Goal: Feedback & Contribution: Leave review/rating

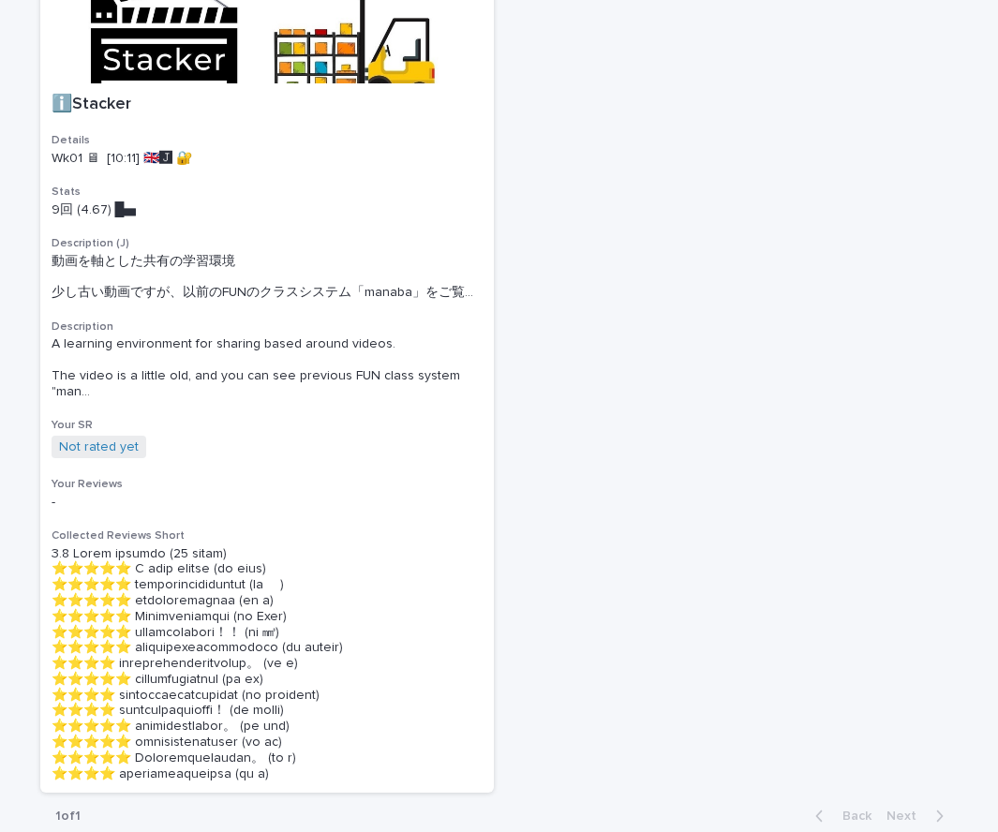
scroll to position [1112, 0]
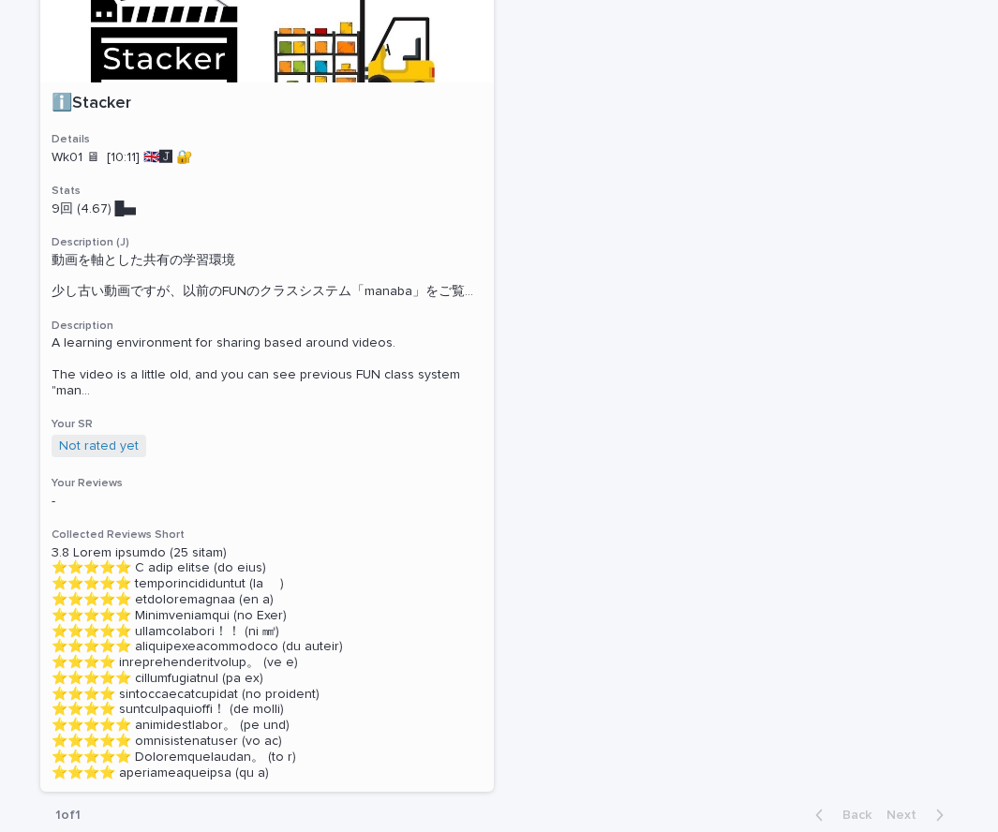
click at [385, 82] on div at bounding box center [267, 8] width 454 height 148
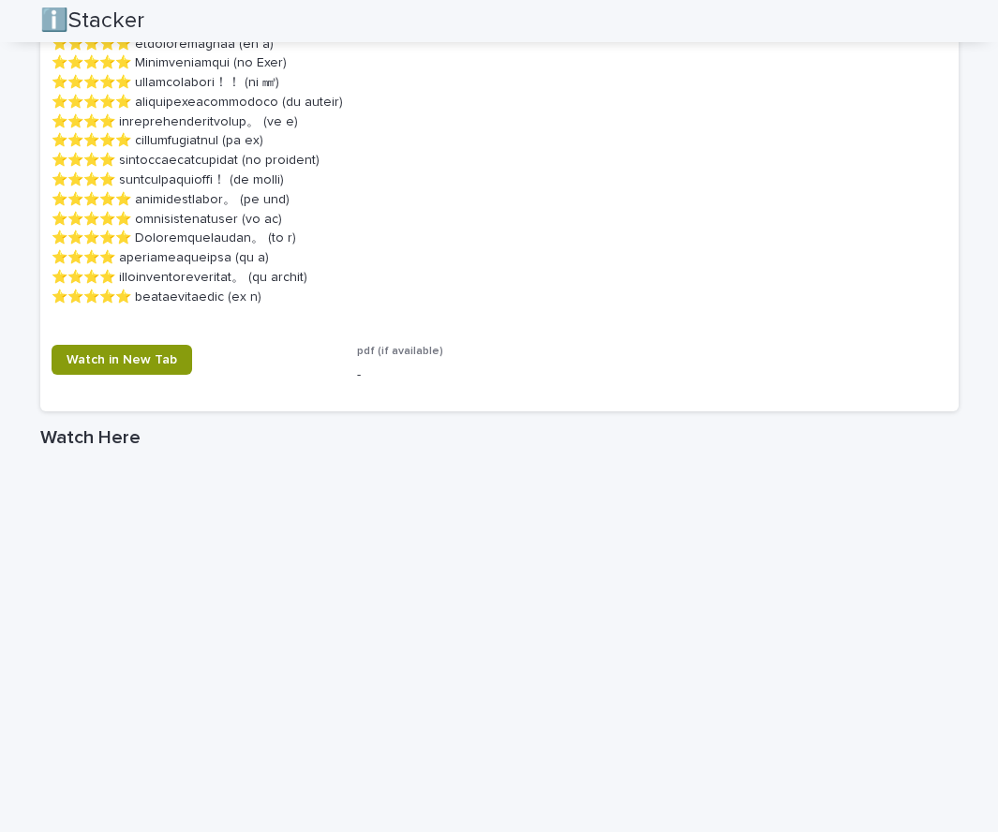
scroll to position [1794, 0]
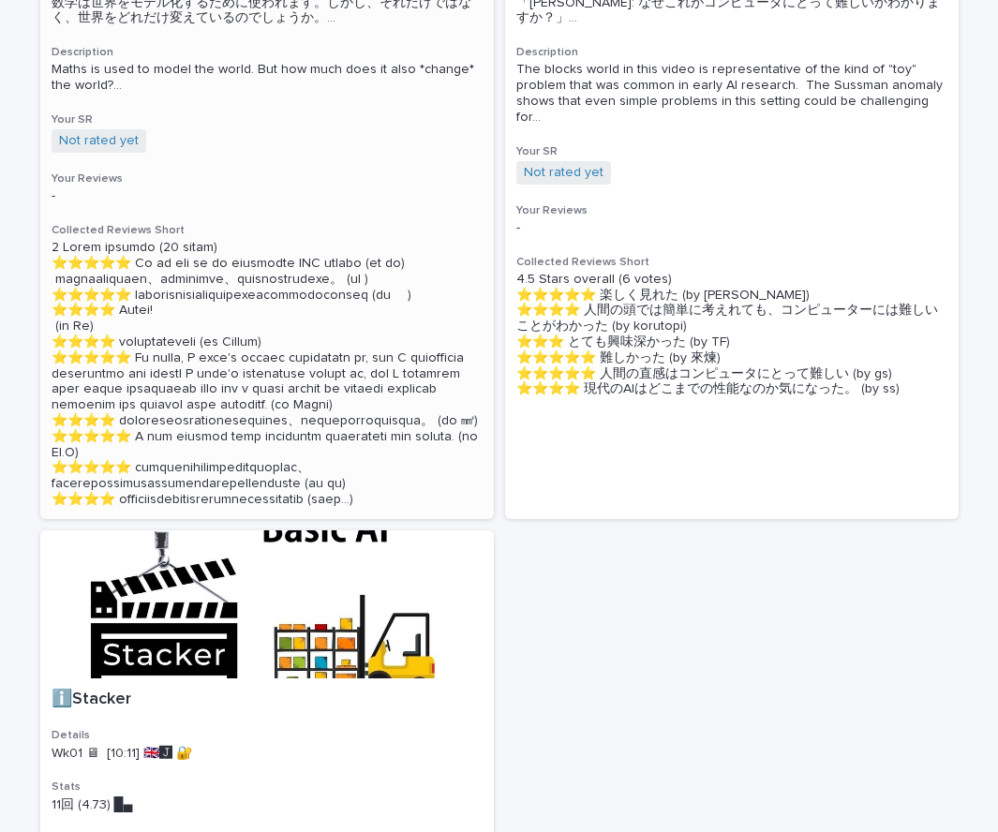
scroll to position [517, 0]
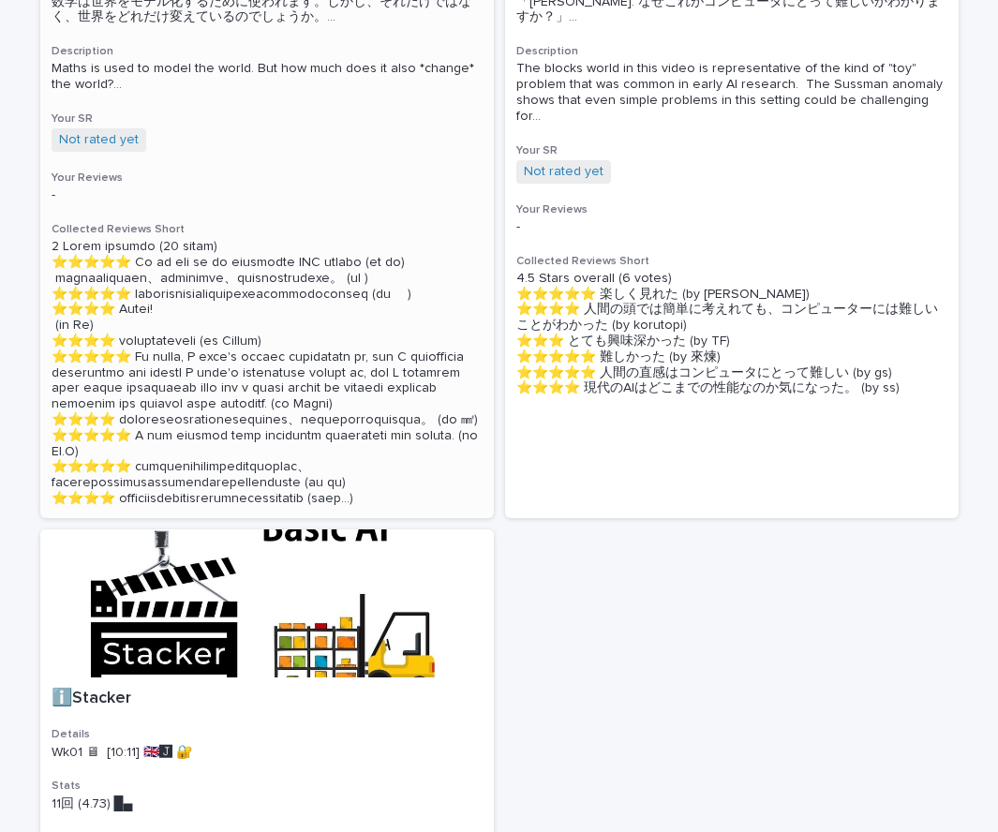
click at [352, 93] on span "Maths is used to model the world. But how much does it also *change* the world?…" at bounding box center [267, 77] width 431 height 32
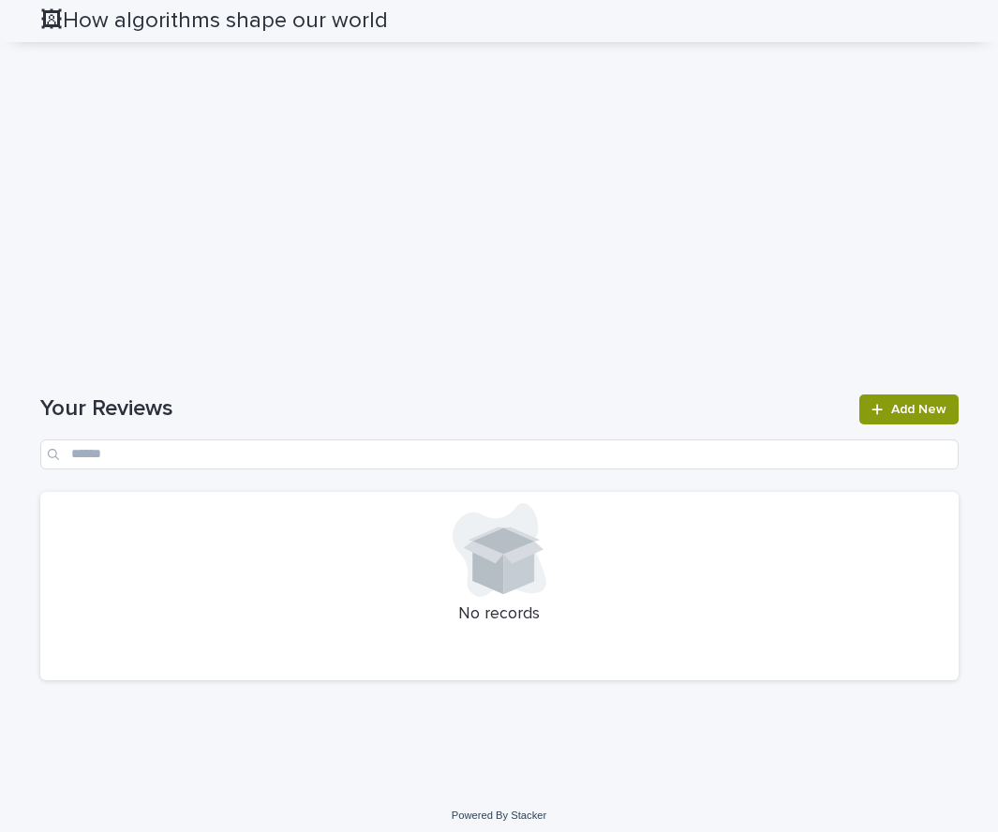
scroll to position [2869, 0]
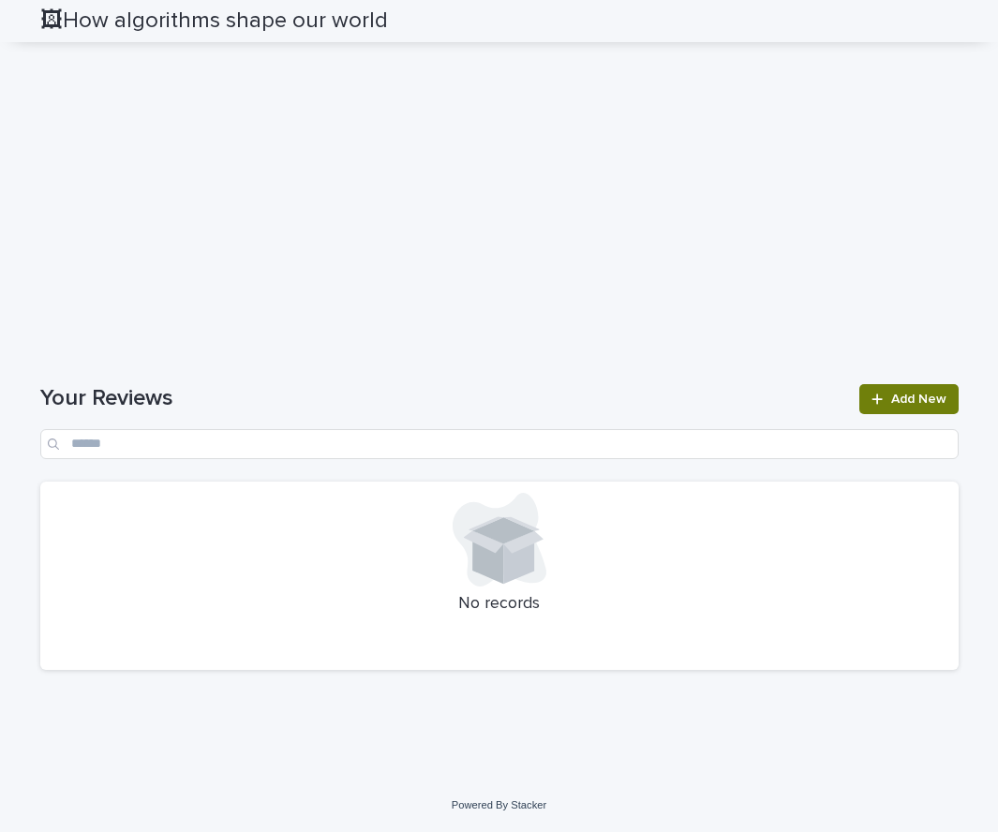
click at [898, 397] on span "Add New" at bounding box center [918, 399] width 55 height 13
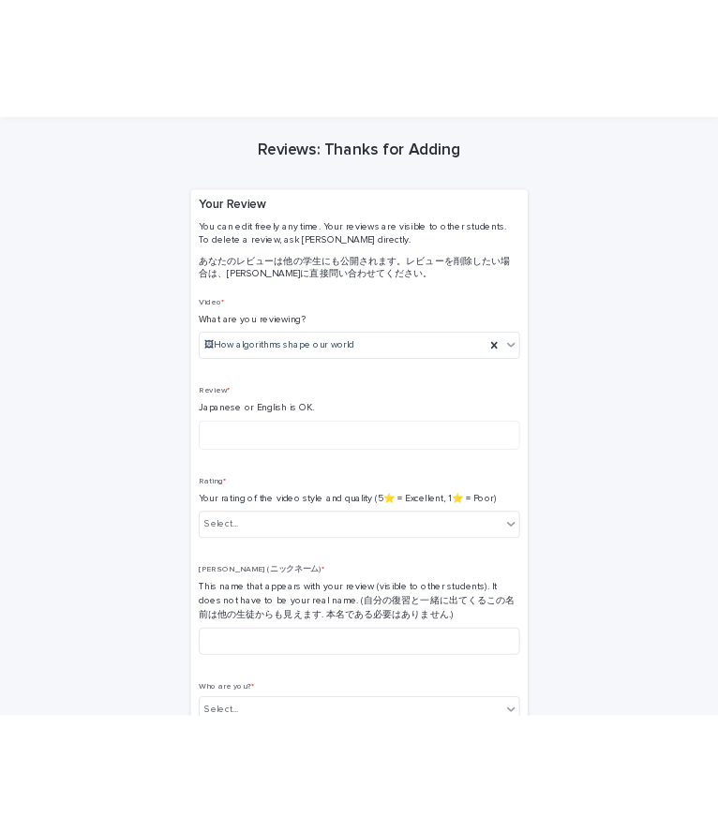
scroll to position [67, 0]
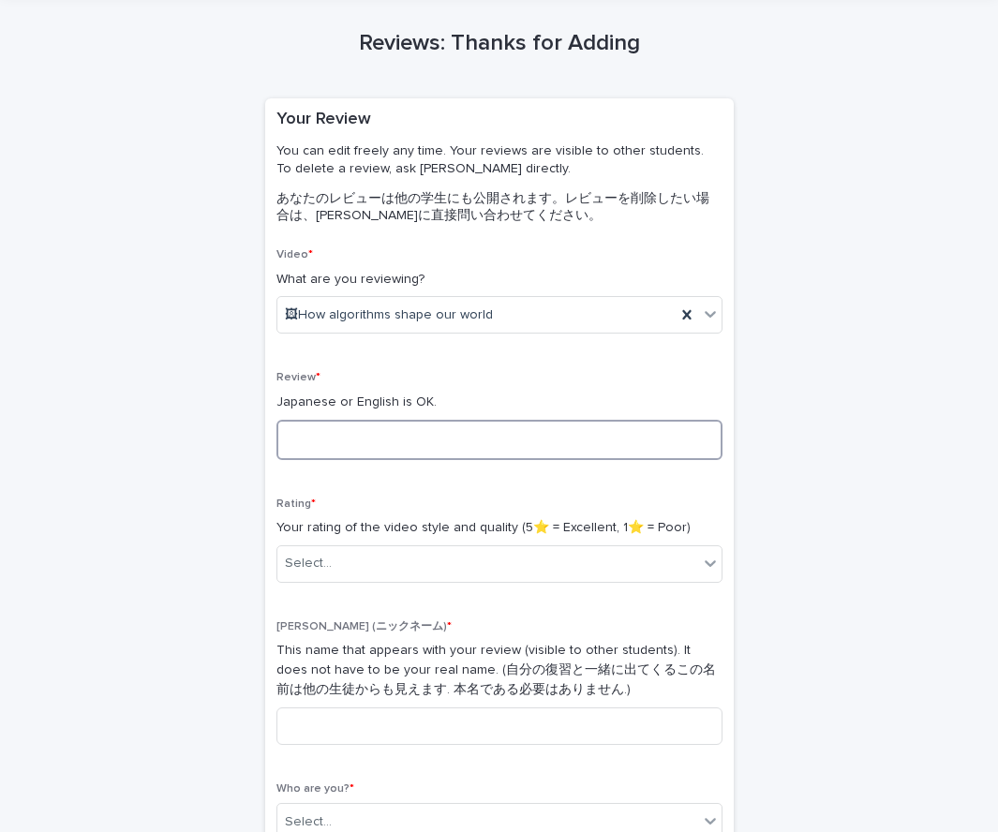
click at [435, 448] on textarea at bounding box center [500, 440] width 446 height 40
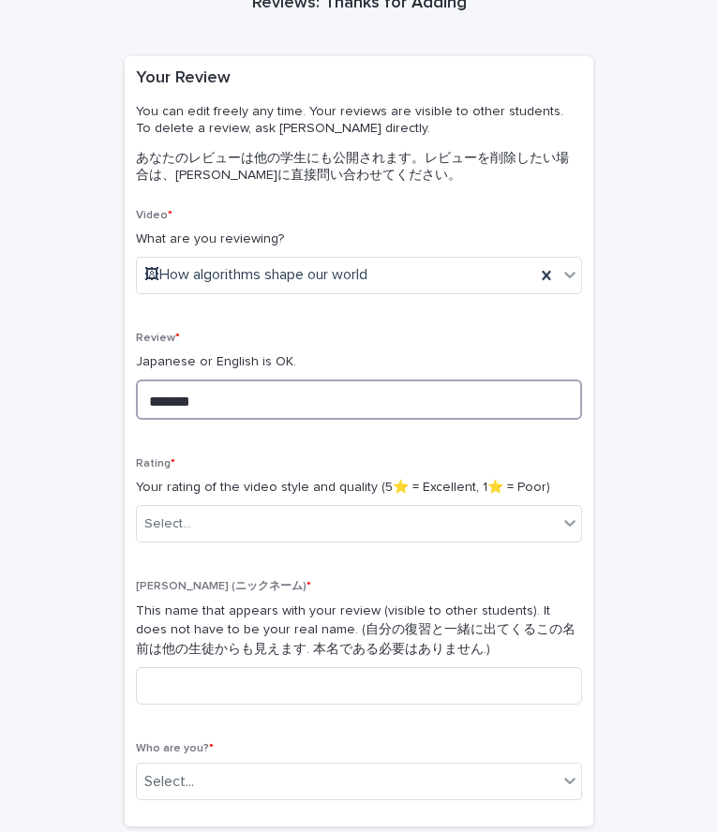
scroll to position [103, 0]
click at [276, 396] on textarea "*******" at bounding box center [359, 400] width 446 height 40
type textarea "*"
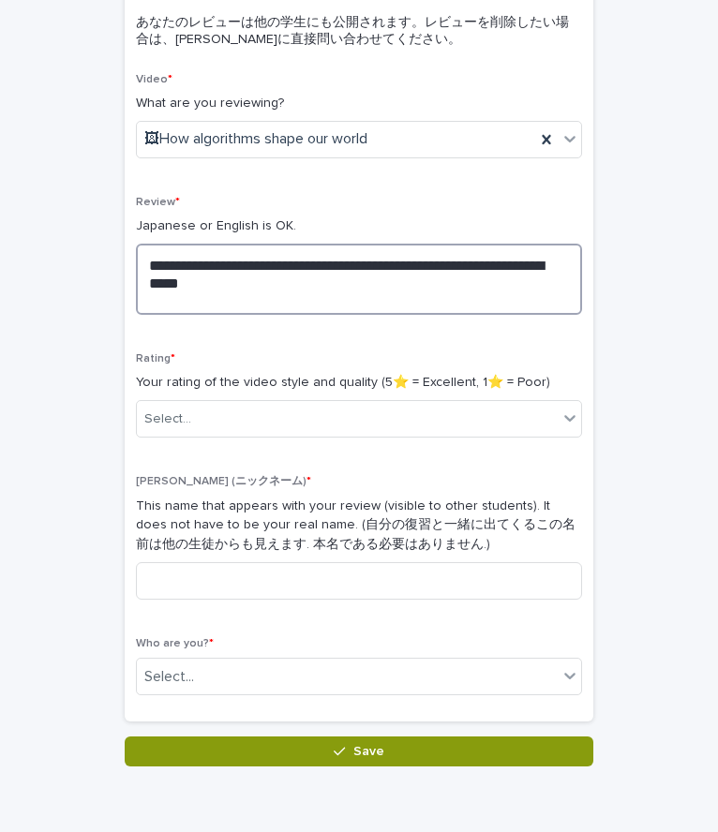
scroll to position [319, 0]
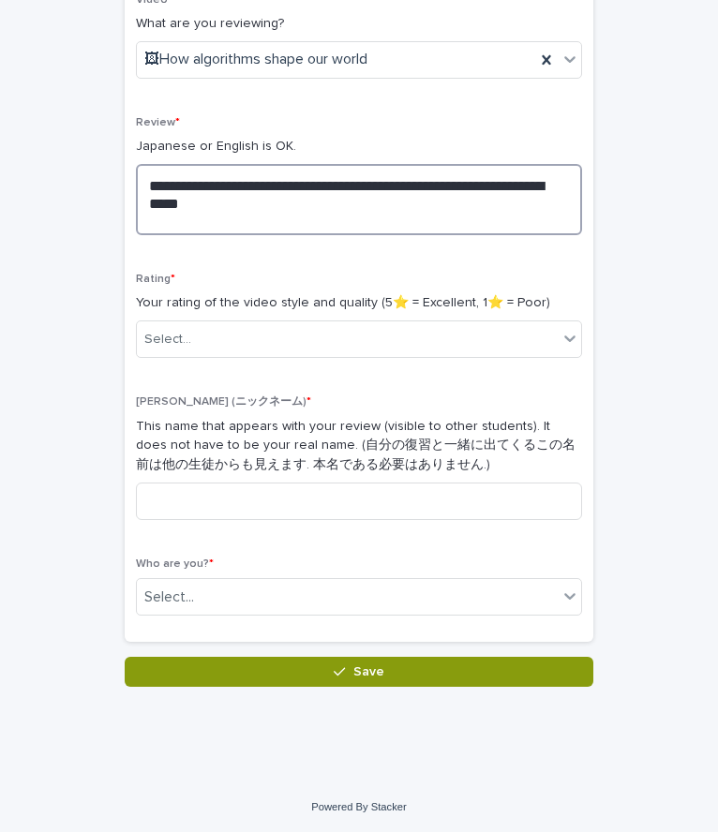
type textarea "**********"
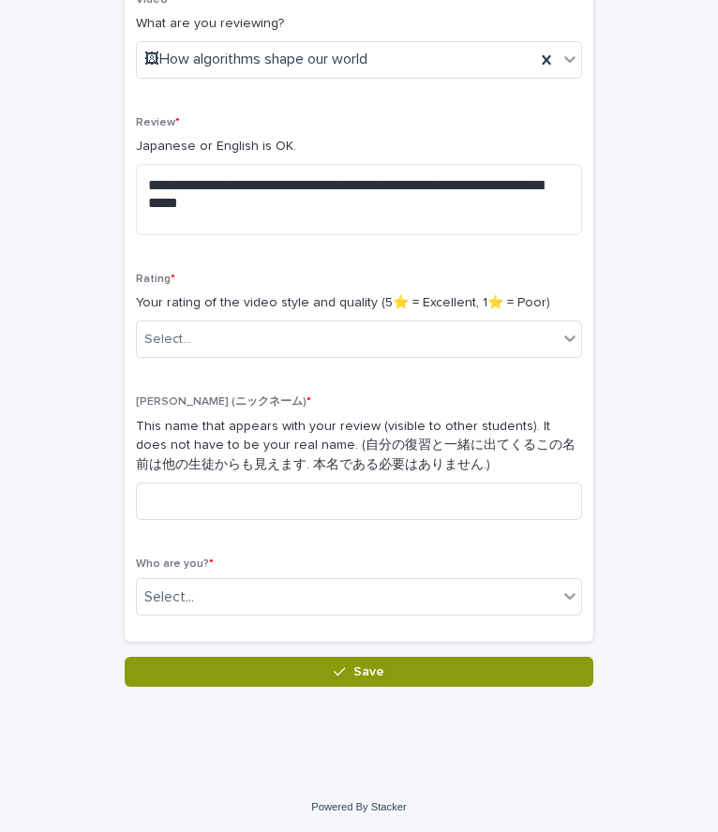
scroll to position [321, 0]
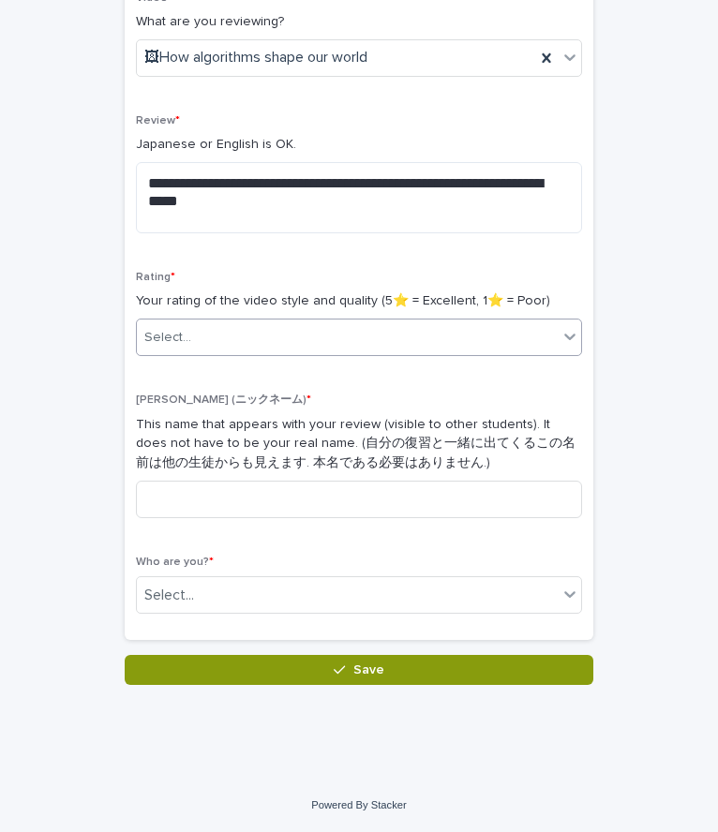
click at [298, 339] on div "Select..." at bounding box center [347, 337] width 421 height 31
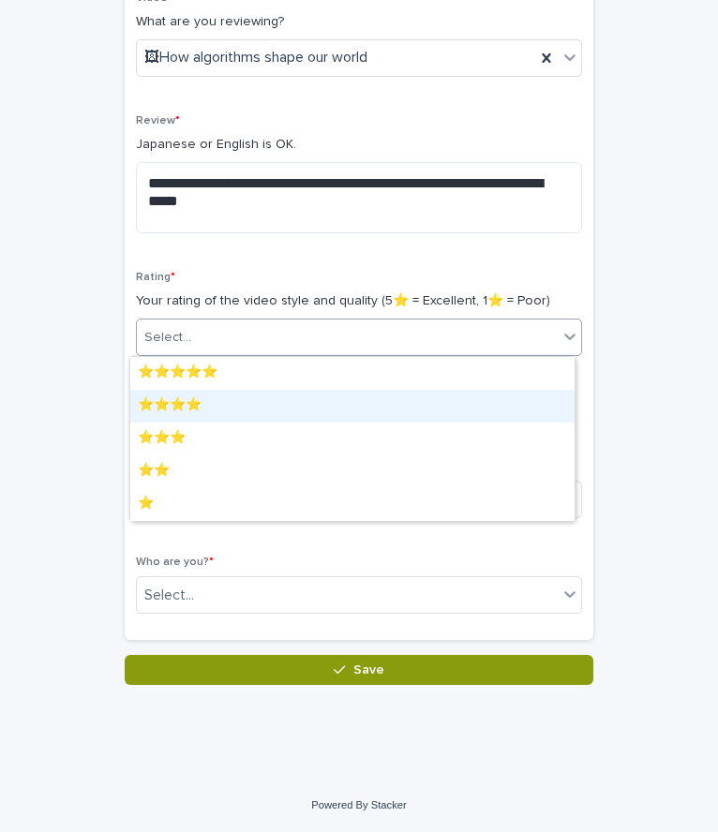
click at [254, 403] on div "⭐️⭐️⭐️⭐️" at bounding box center [352, 406] width 444 height 33
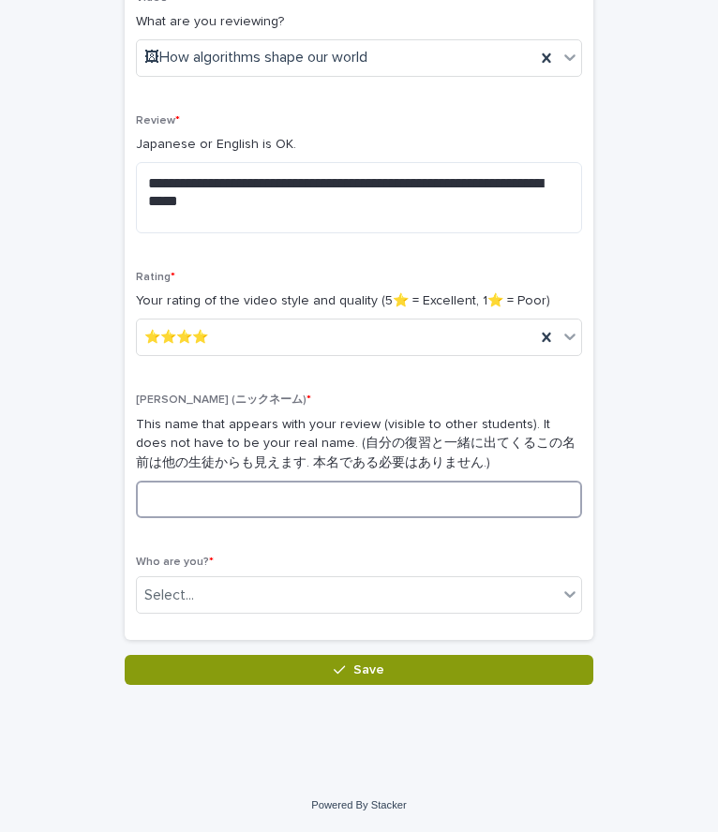
click at [280, 497] on input at bounding box center [359, 499] width 446 height 37
type input "*"
type input "**********"
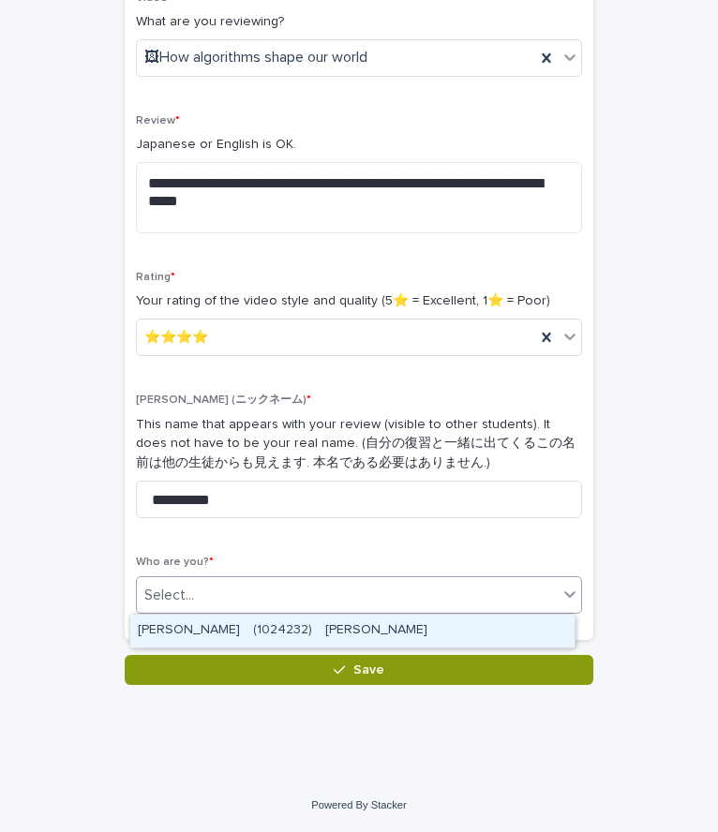
click at [478, 604] on div "Select..." at bounding box center [347, 595] width 421 height 31
click at [344, 627] on div "ONO Natsu　(1024232)　大野　夏" at bounding box center [352, 631] width 444 height 33
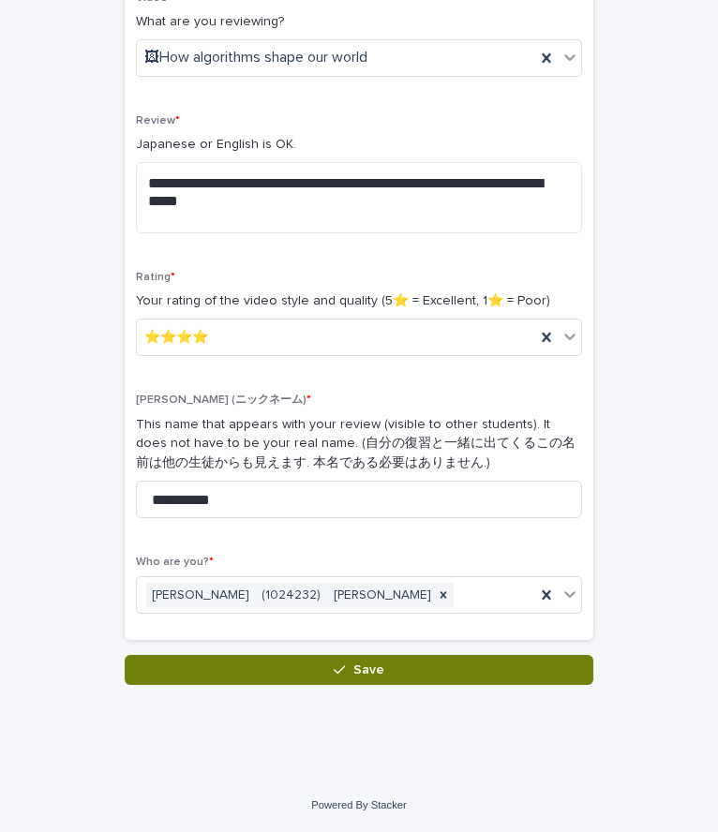
click at [408, 664] on button "Save" at bounding box center [359, 670] width 469 height 30
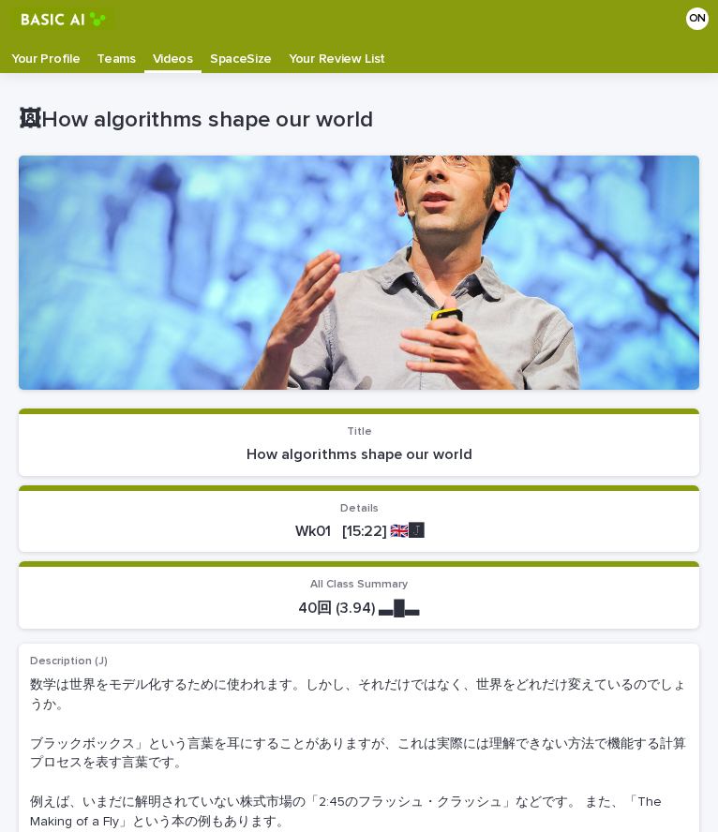
click at [178, 63] on p "Videos" at bounding box center [173, 52] width 40 height 30
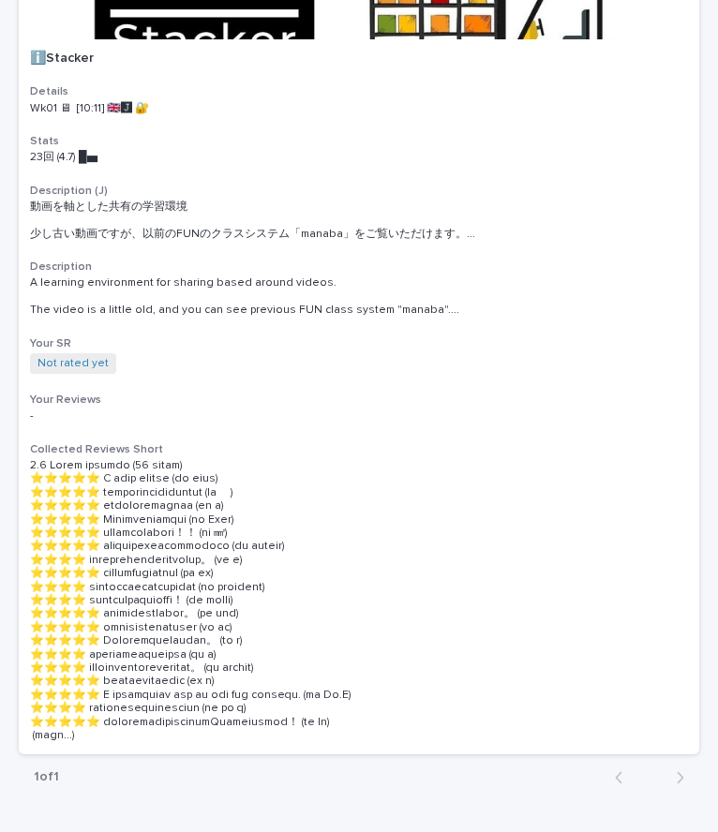
scroll to position [1890, 0]
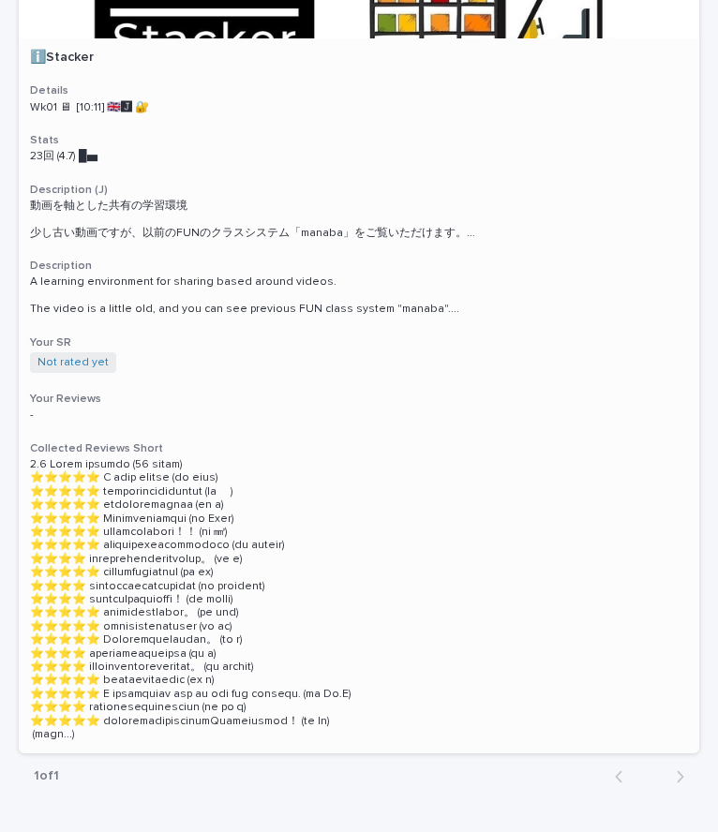
click at [436, 392] on h3 "Your Reviews" at bounding box center [359, 399] width 658 height 15
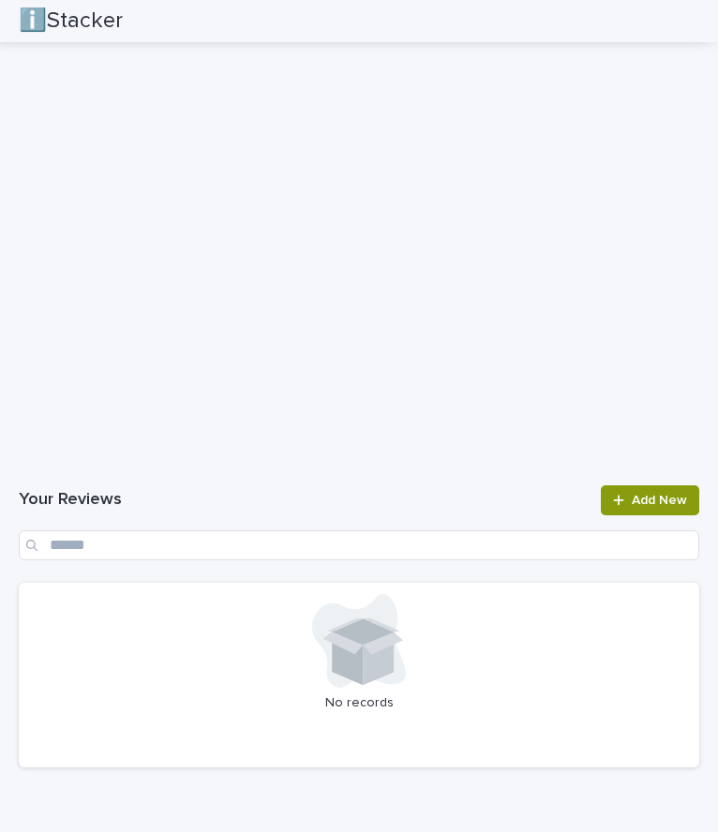
scroll to position [2906, 0]
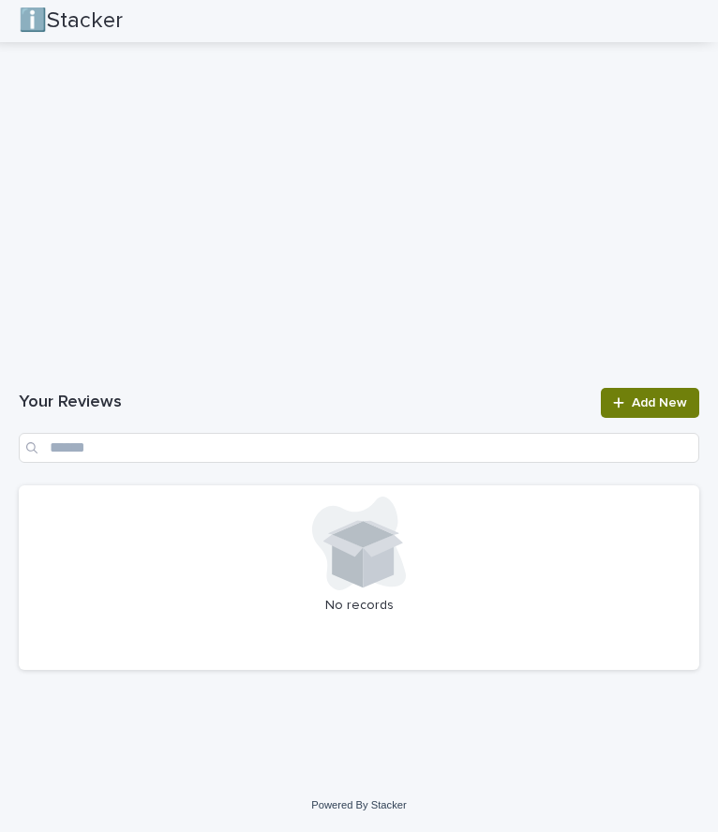
click at [636, 402] on span "Add New" at bounding box center [659, 403] width 55 height 13
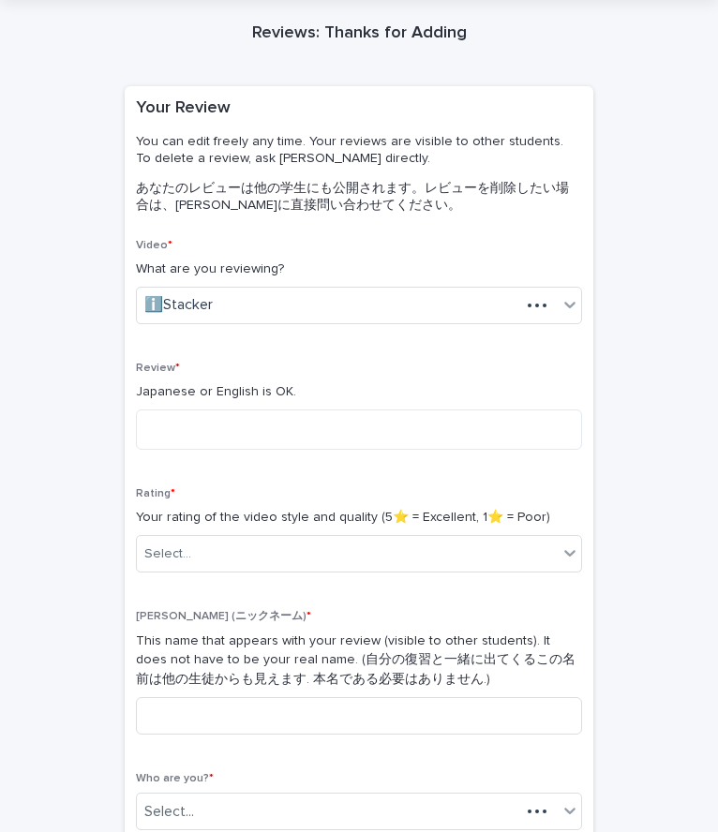
scroll to position [70, 0]
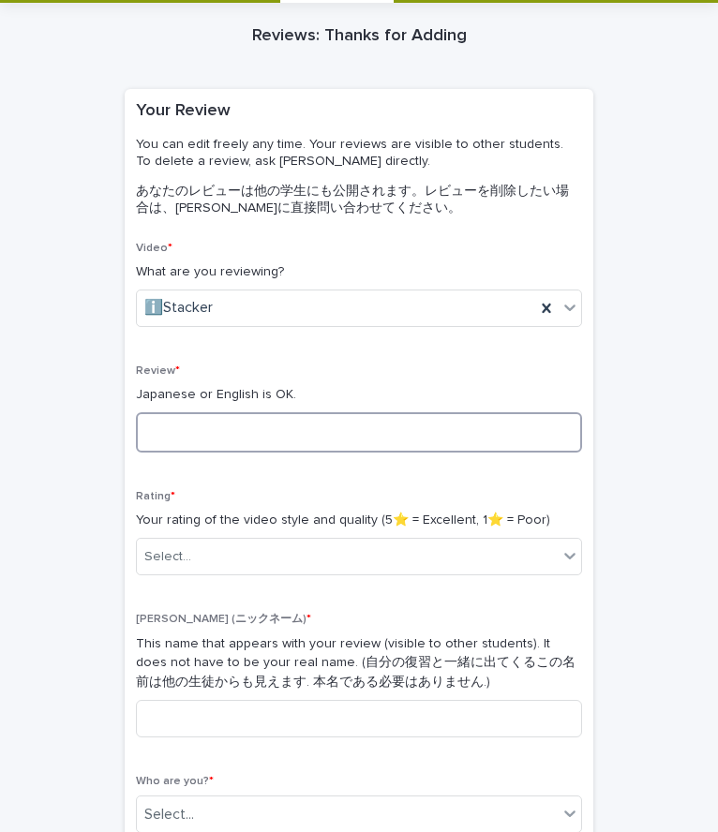
click at [266, 438] on textarea at bounding box center [359, 432] width 446 height 40
type textarea "*"
type textarea "**********"
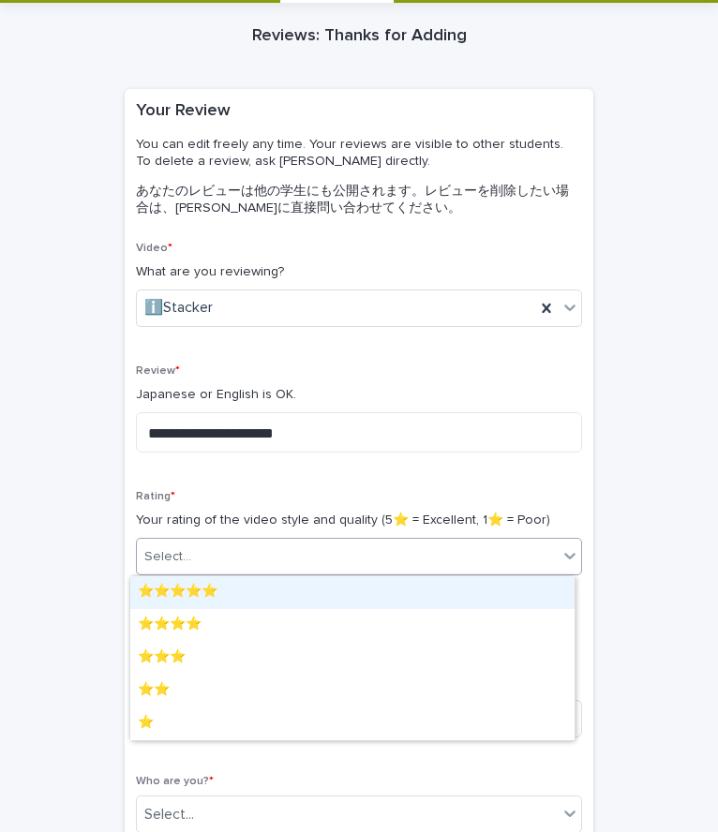
click at [411, 562] on div "Select..." at bounding box center [347, 557] width 421 height 31
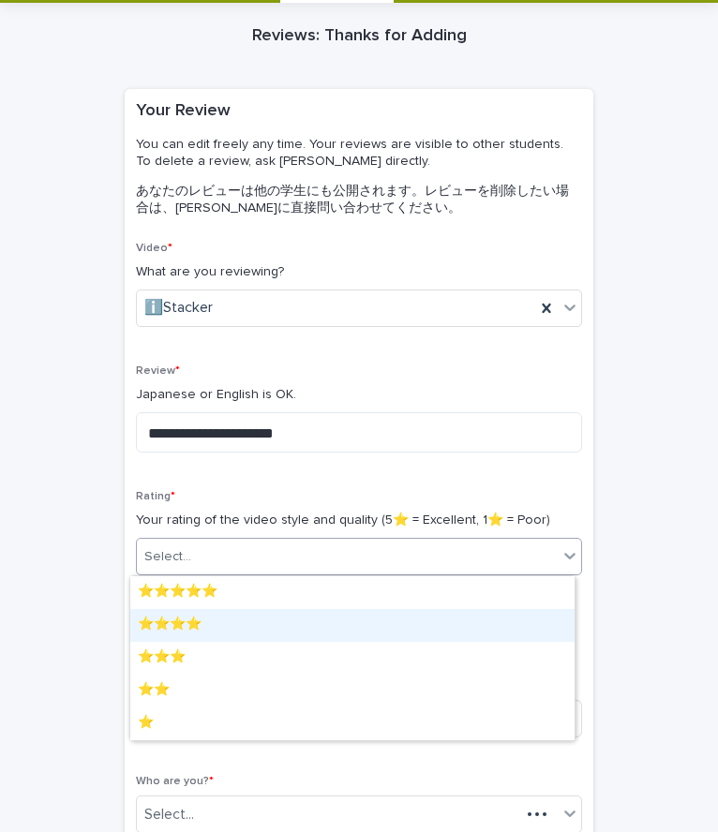
click at [220, 630] on div "⭐️⭐️⭐️⭐️" at bounding box center [352, 625] width 444 height 33
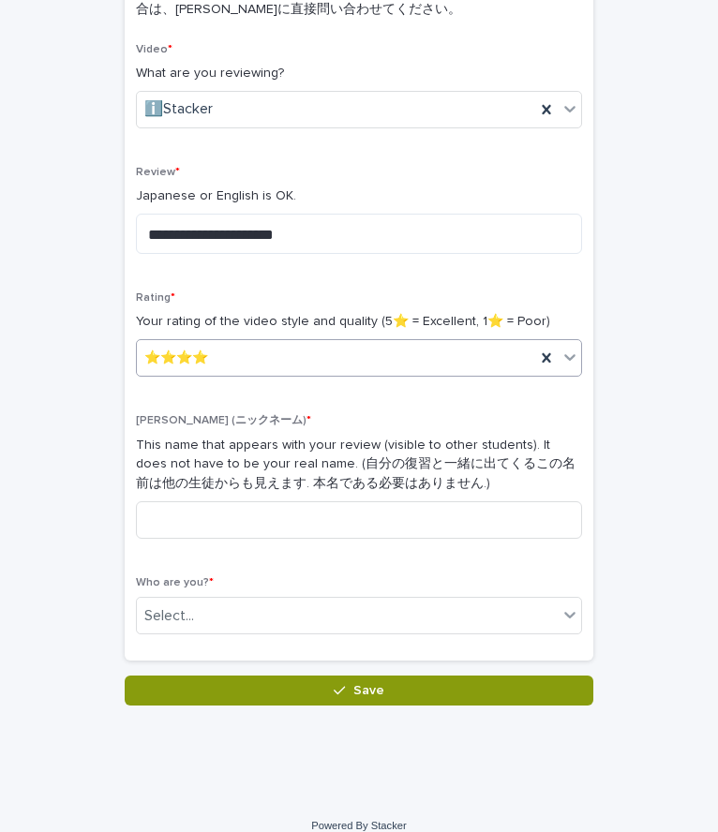
scroll to position [270, 0]
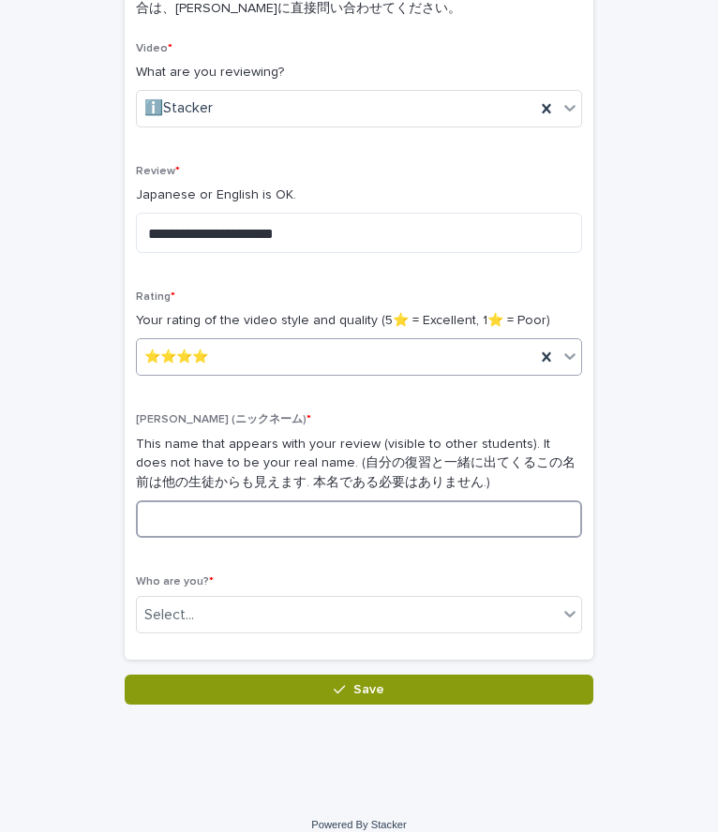
click at [313, 517] on input at bounding box center [359, 519] width 446 height 37
type input "*"
type input "**********"
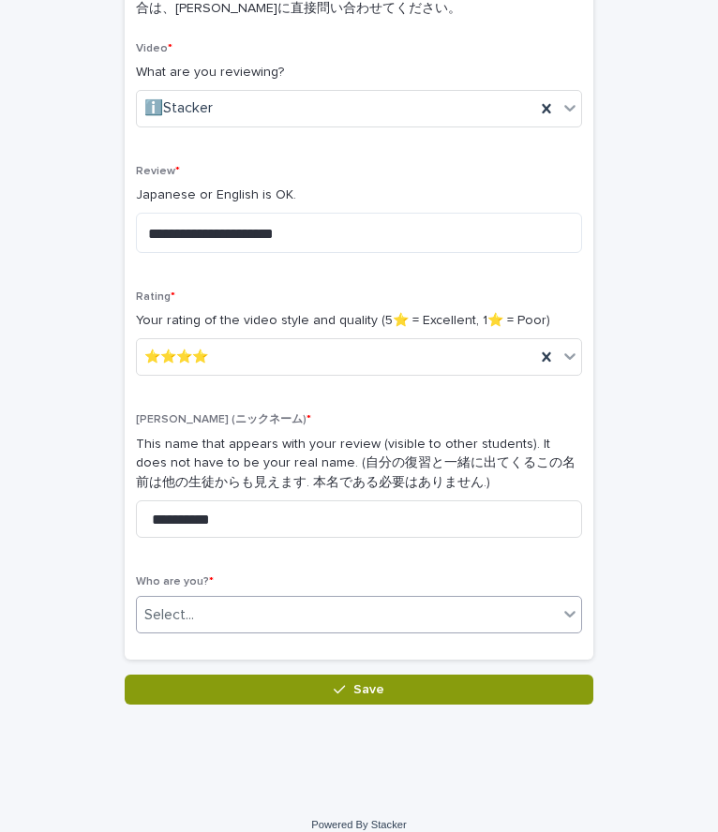
click at [442, 613] on div "Select..." at bounding box center [347, 615] width 421 height 31
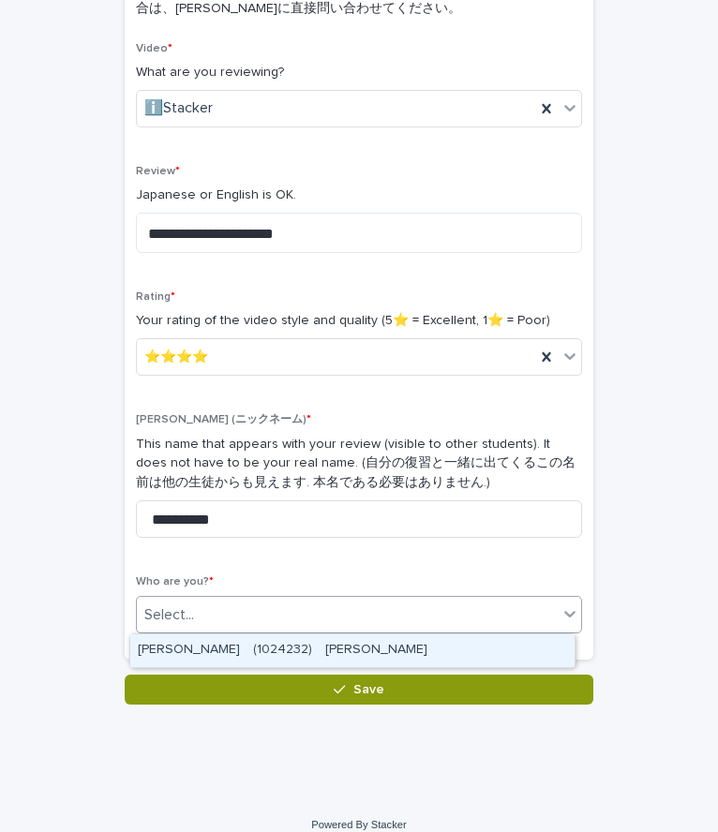
click at [366, 636] on div "ONO Natsu　(1024232)　大野　夏" at bounding box center [352, 651] width 444 height 33
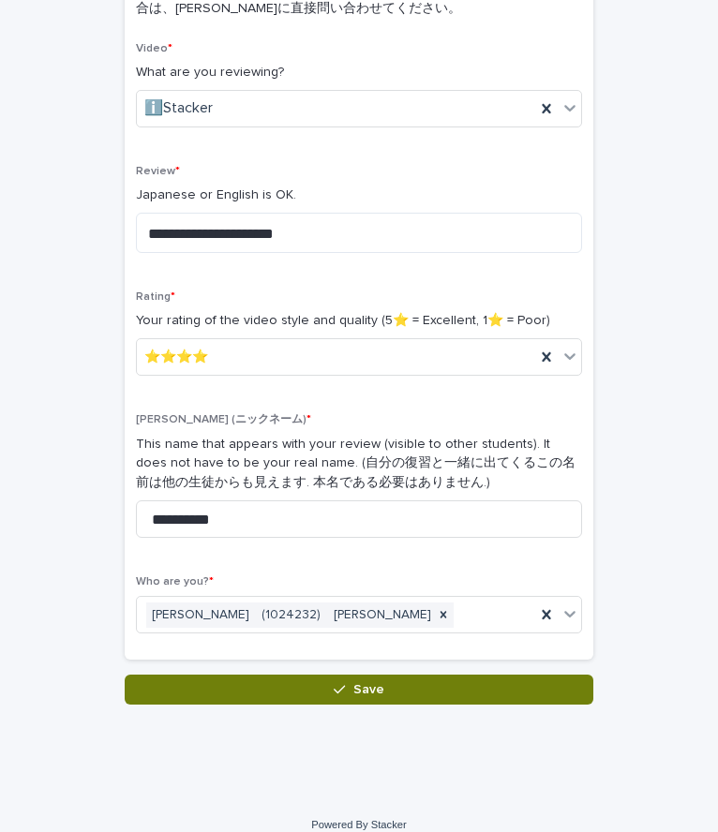
click at [444, 681] on button "Save" at bounding box center [359, 690] width 469 height 30
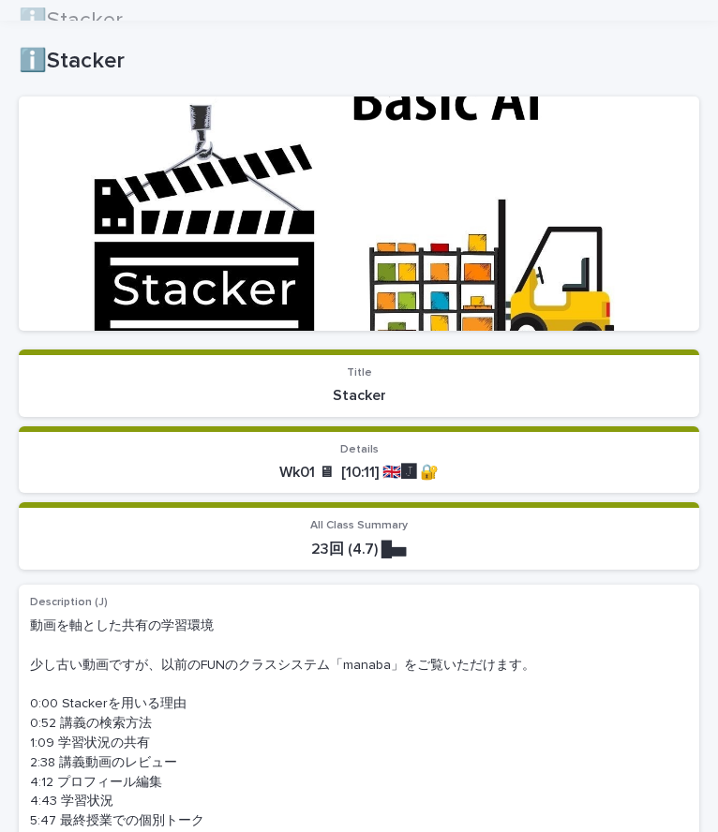
scroll to position [37, 0]
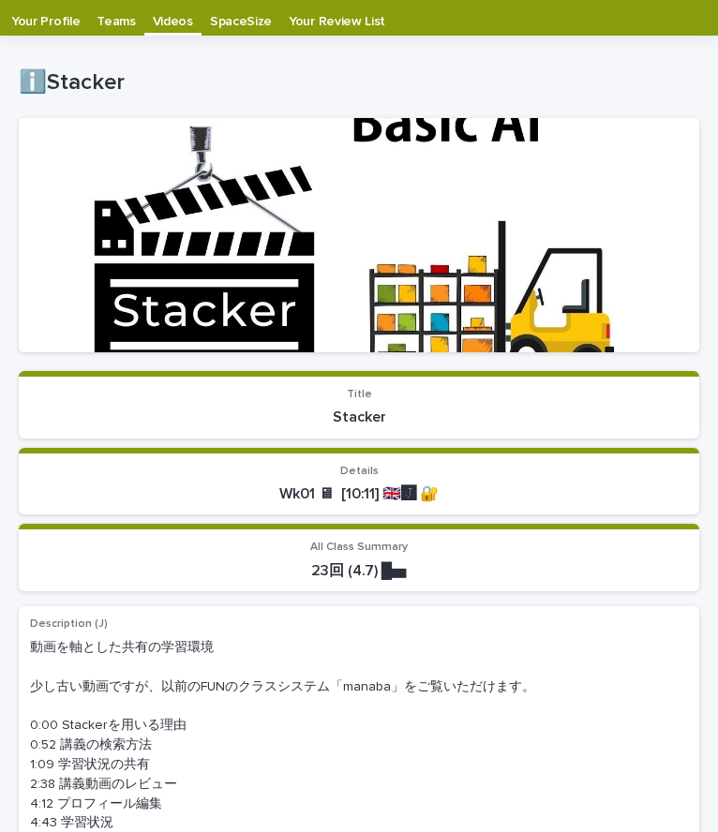
click at [28, 10] on p "Your Profile" at bounding box center [45, 15] width 68 height 30
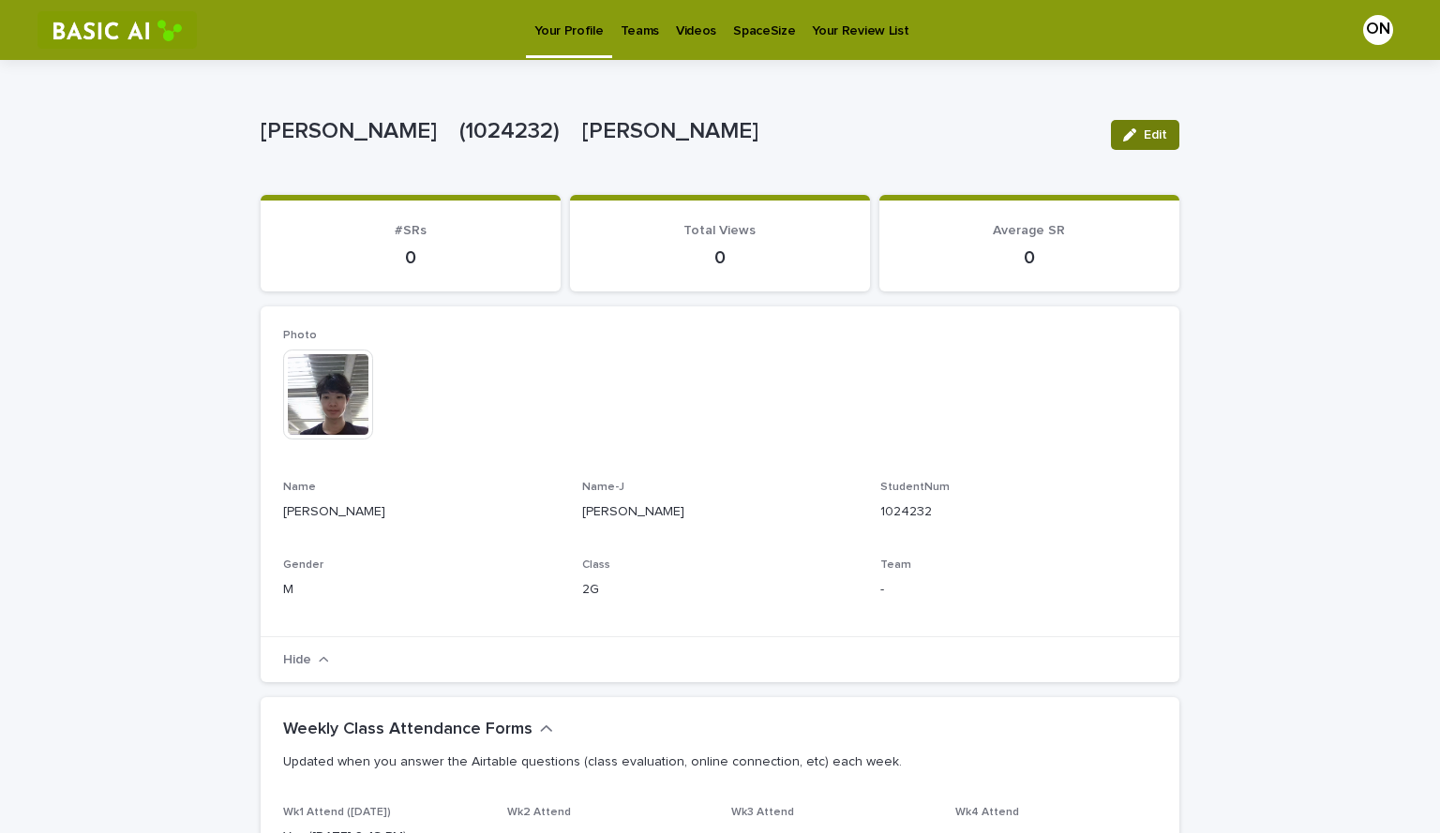
click at [1144, 127] on button "Edit" at bounding box center [1145, 135] width 68 height 30
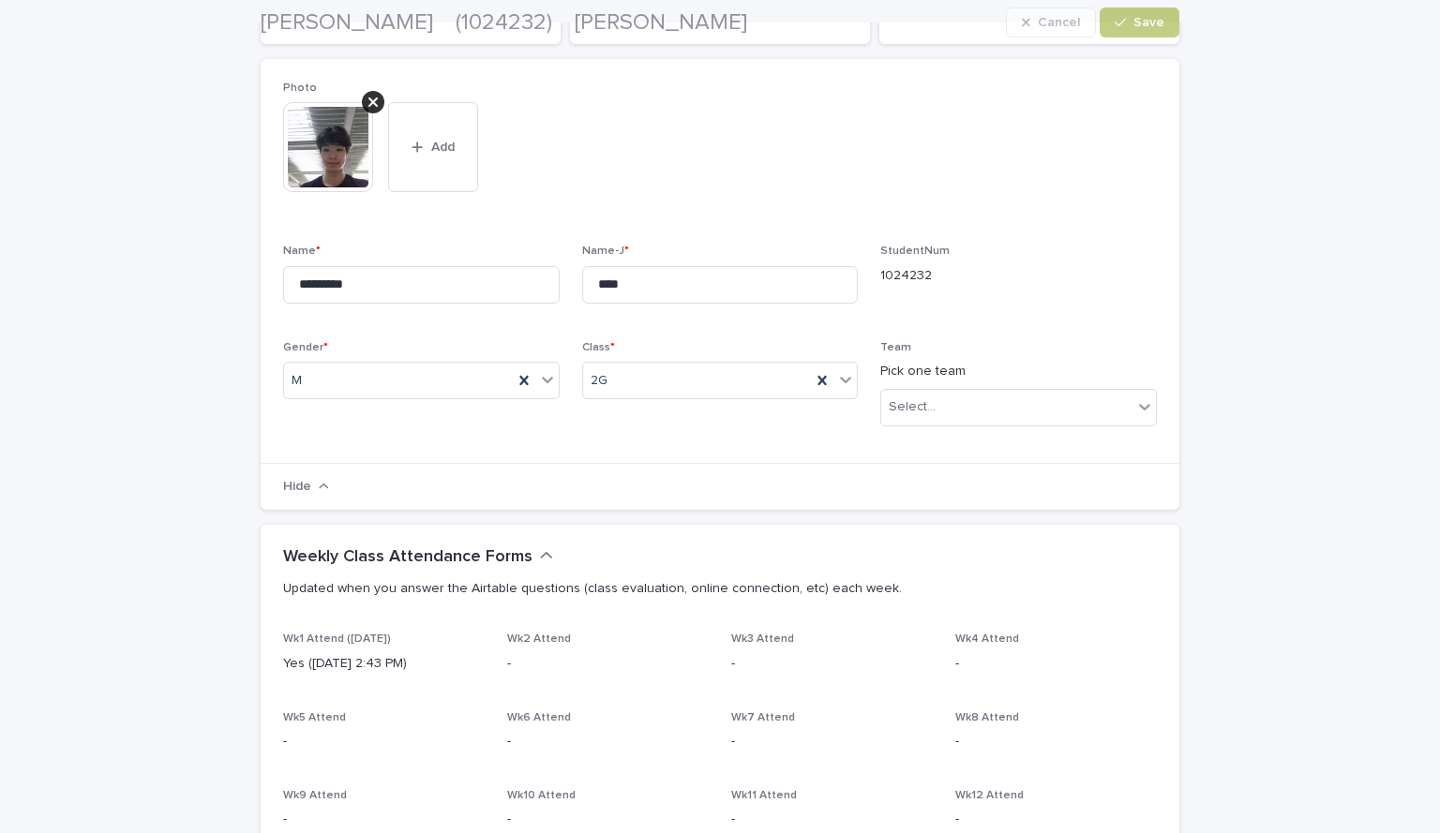
scroll to position [262, 0]
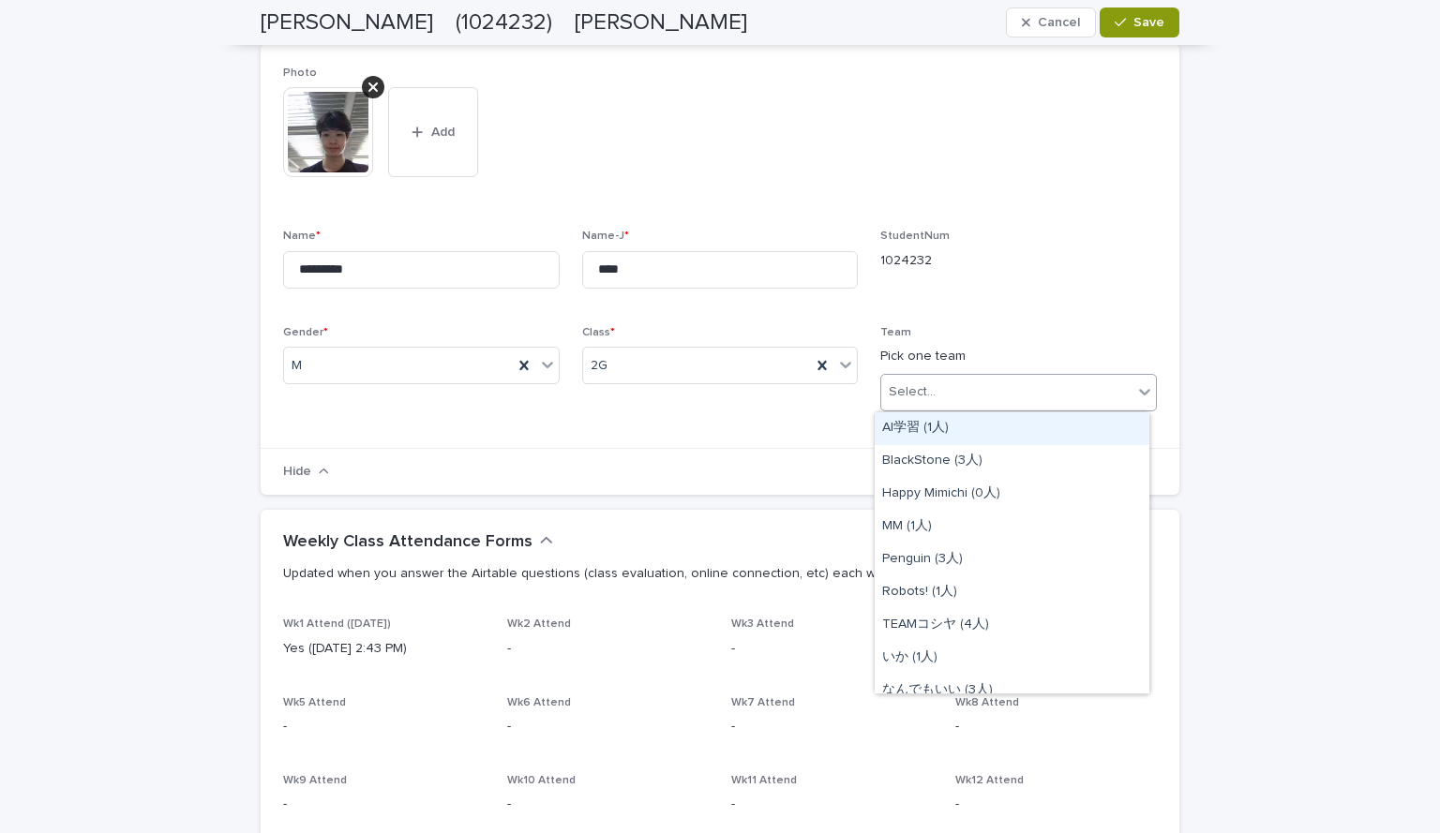
click at [1078, 385] on div "Select..." at bounding box center [1006, 392] width 251 height 31
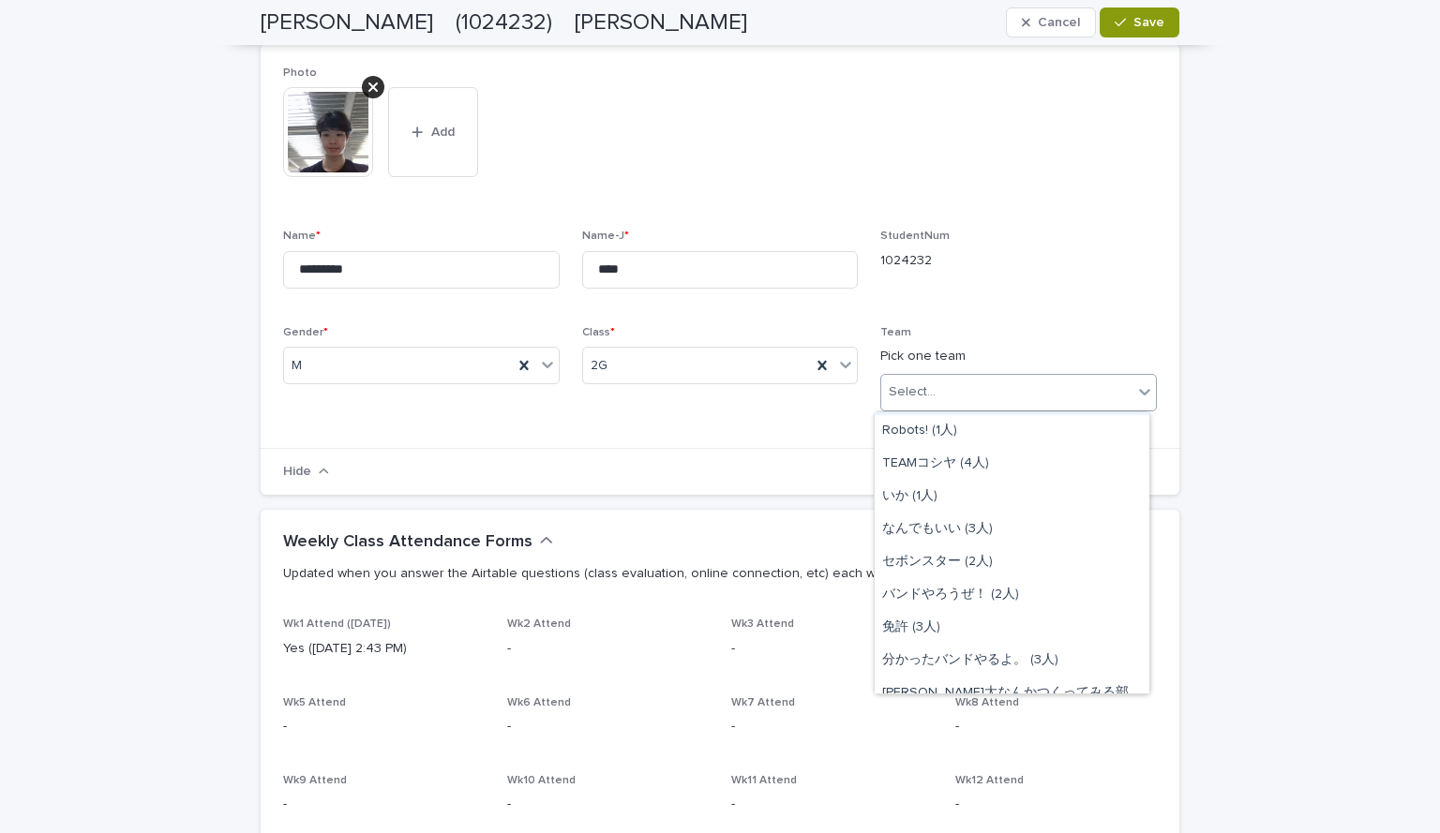
scroll to position [211, 0]
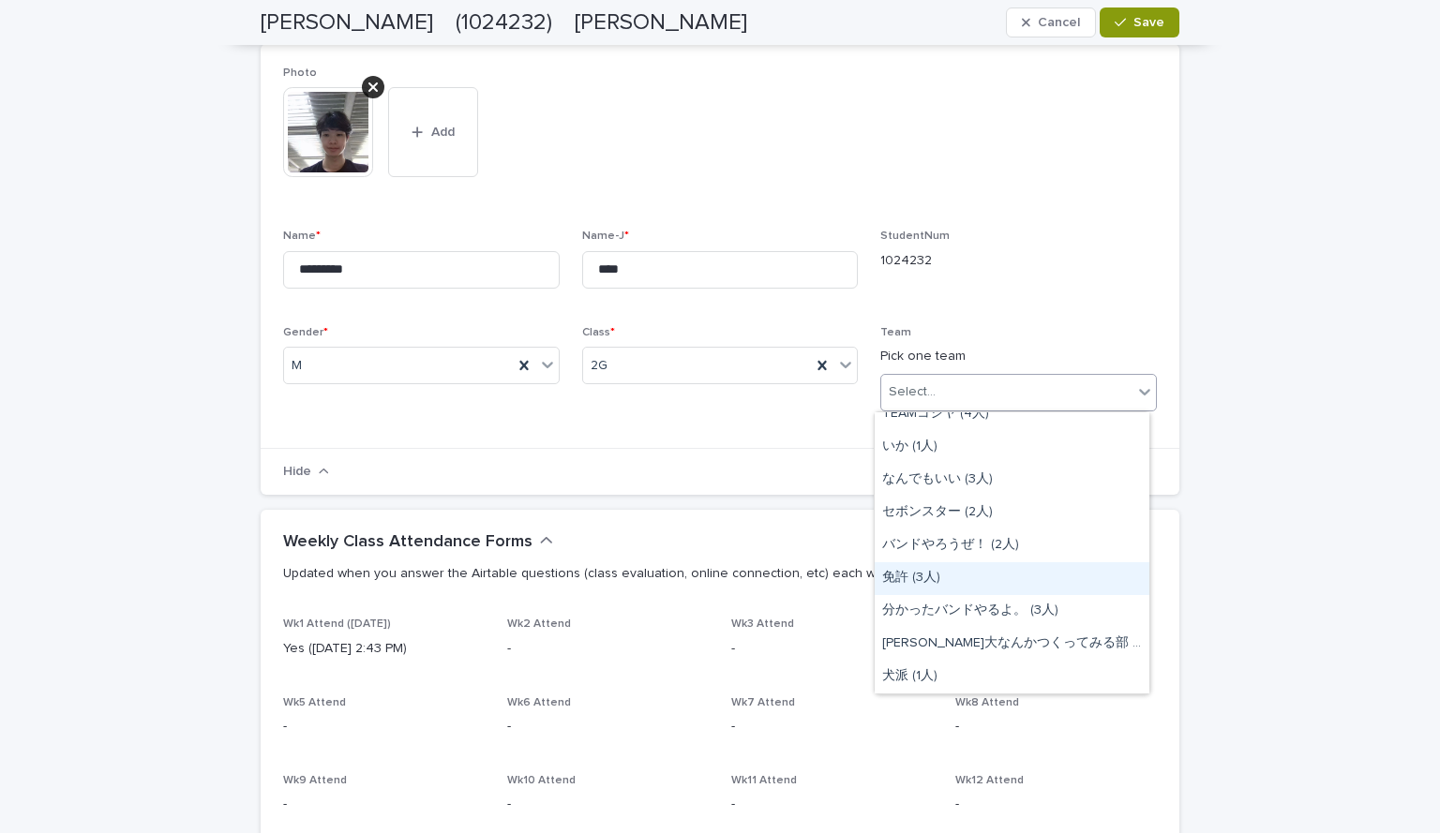
click at [920, 581] on div "免許 (3人)" at bounding box center [1012, 578] width 275 height 33
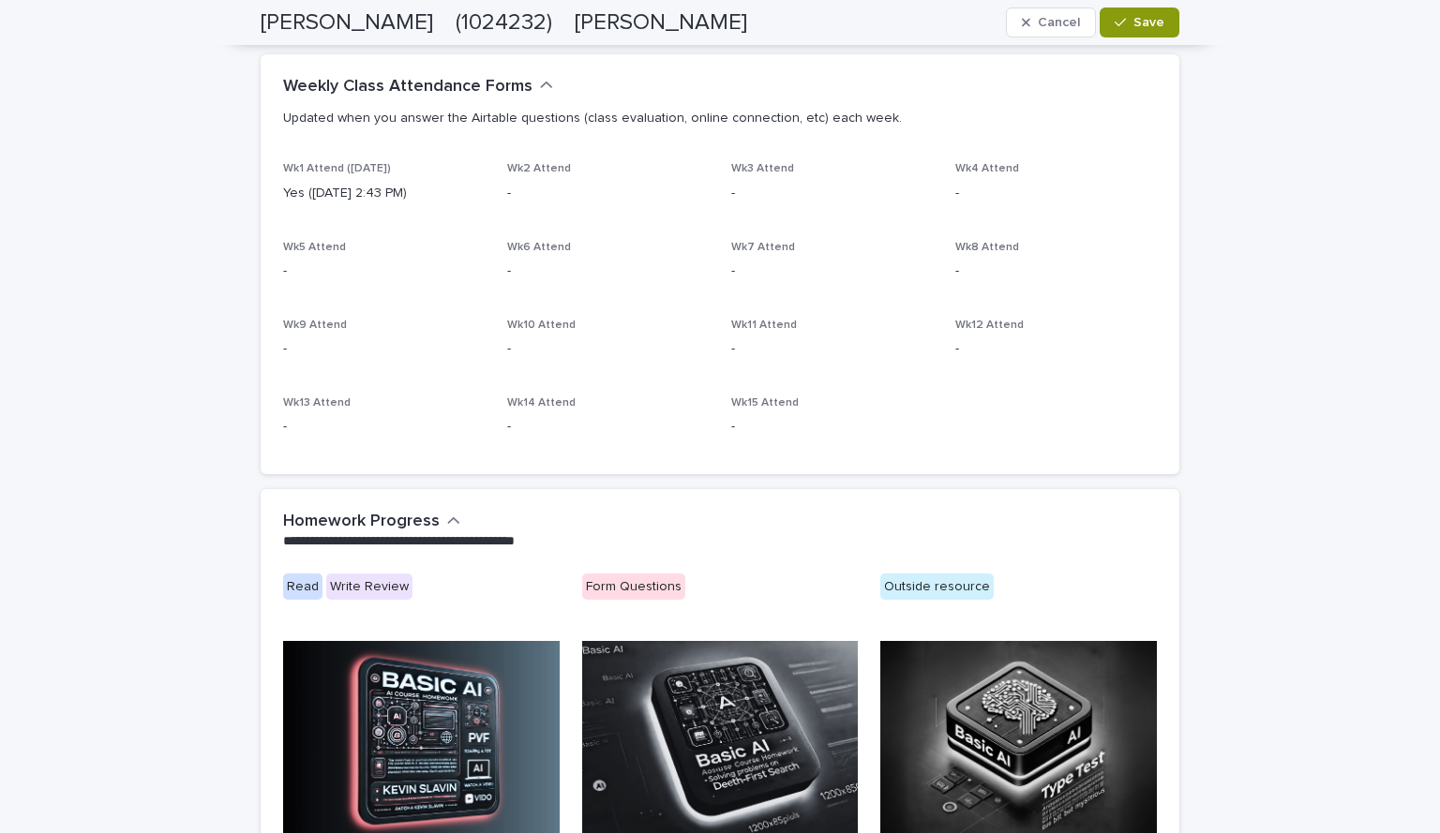
scroll to position [331, 0]
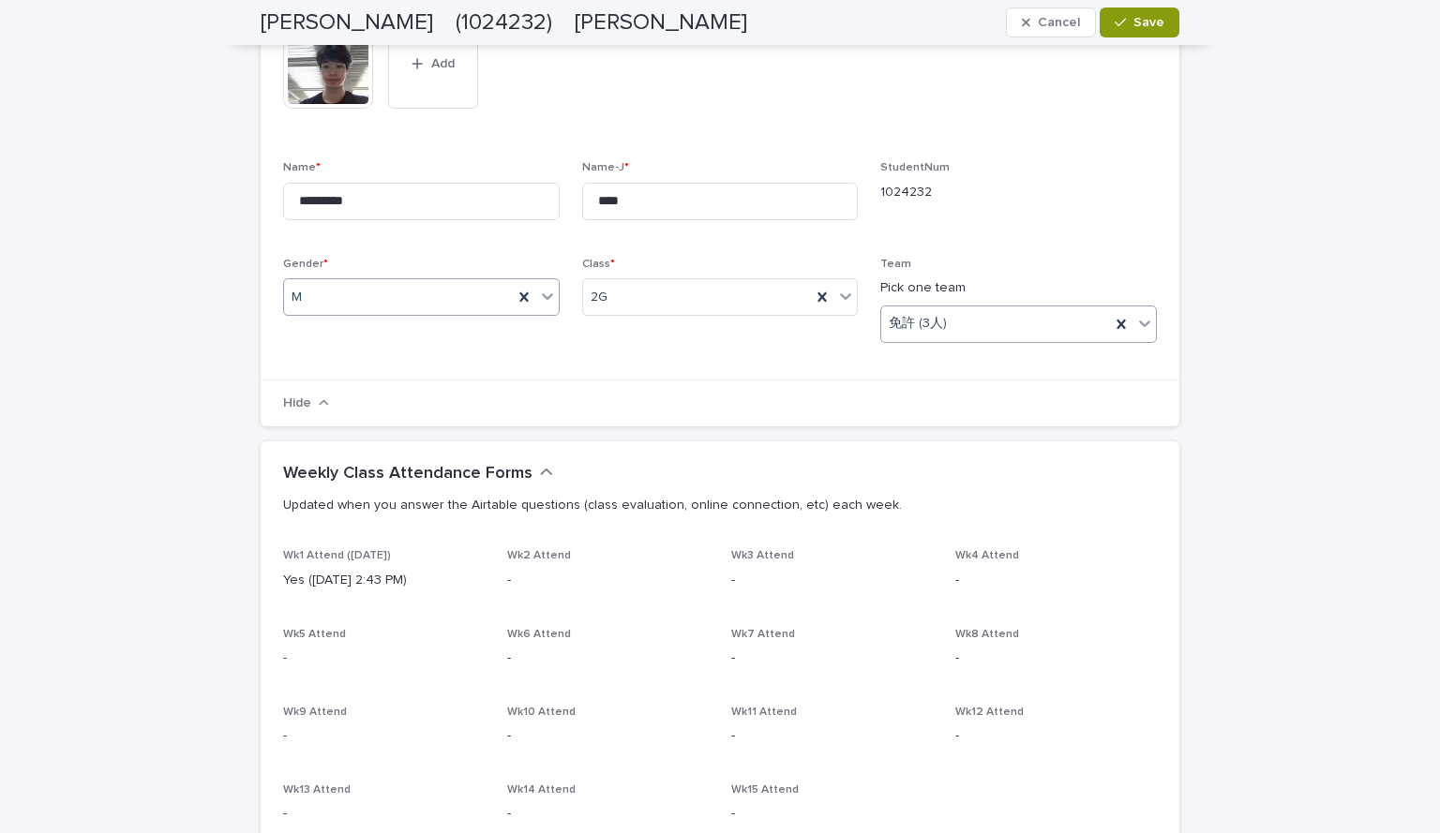
click at [437, 285] on div "M" at bounding box center [398, 297] width 229 height 31
drag, startPoint x: 436, startPoint y: 344, endPoint x: 436, endPoint y: 358, distance: 14.1
click at [436, 358] on div "F" at bounding box center [414, 366] width 275 height 33
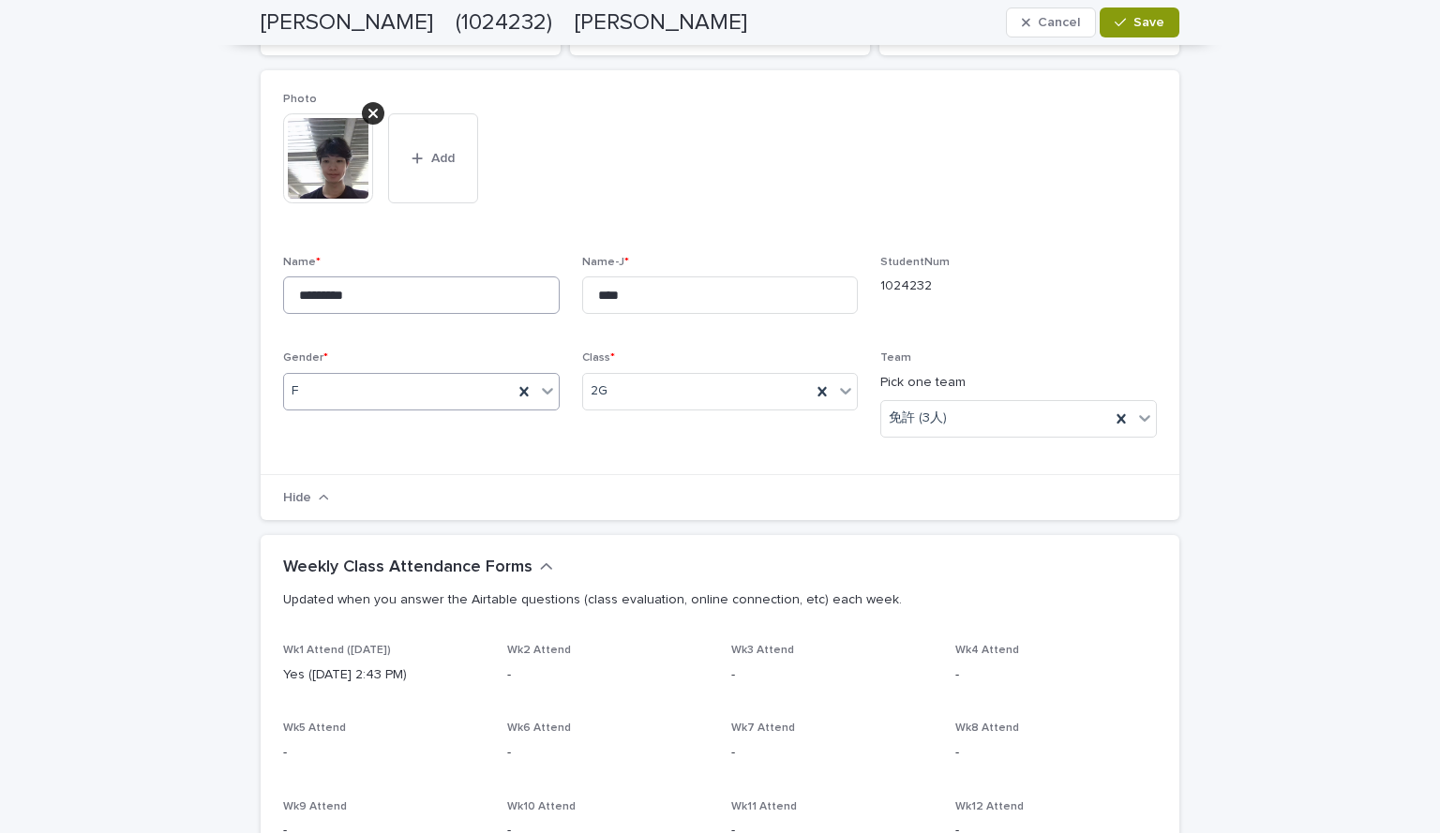
scroll to position [378, 0]
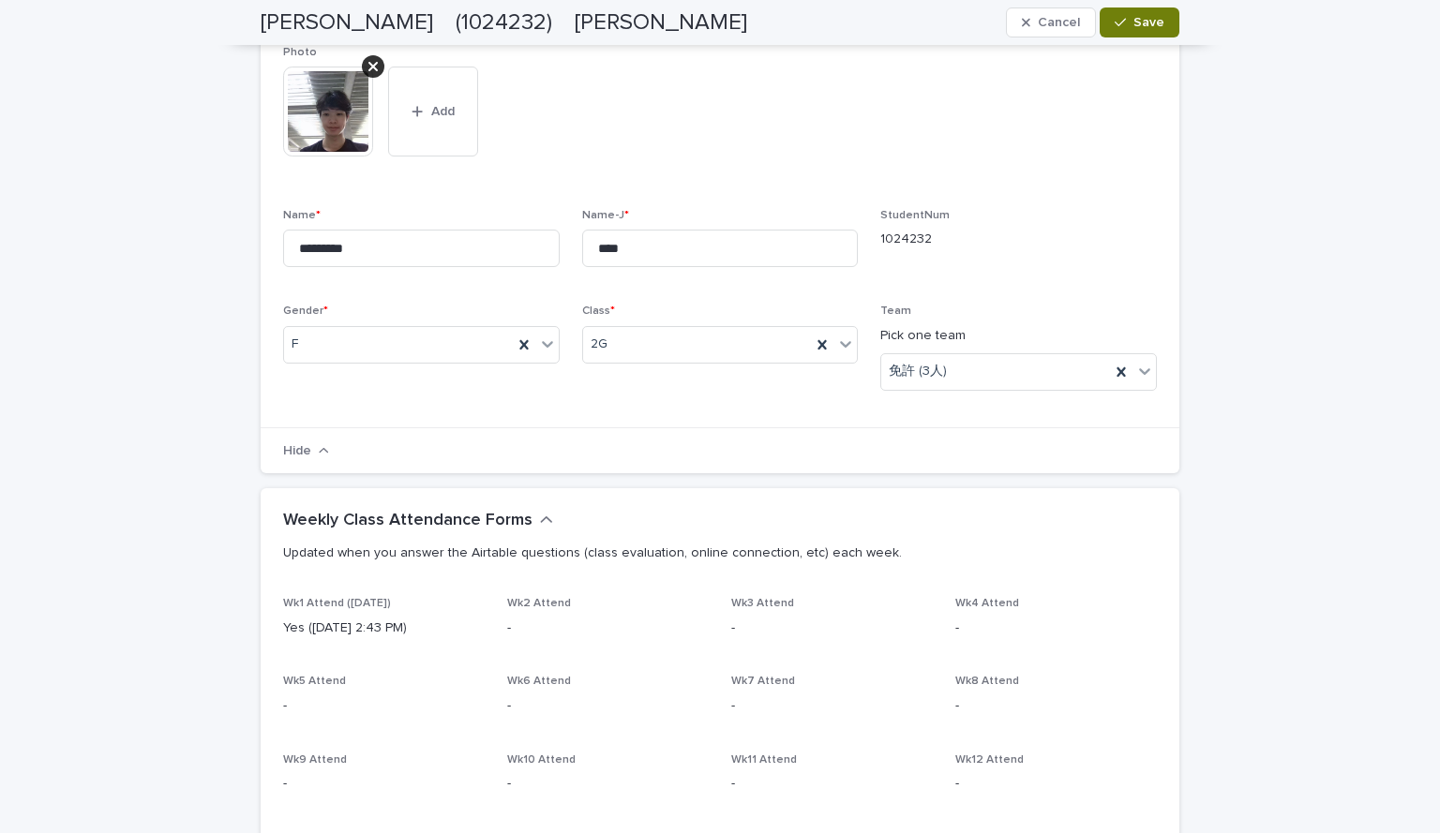
click at [1156, 19] on span "Save" at bounding box center [1148, 22] width 31 height 13
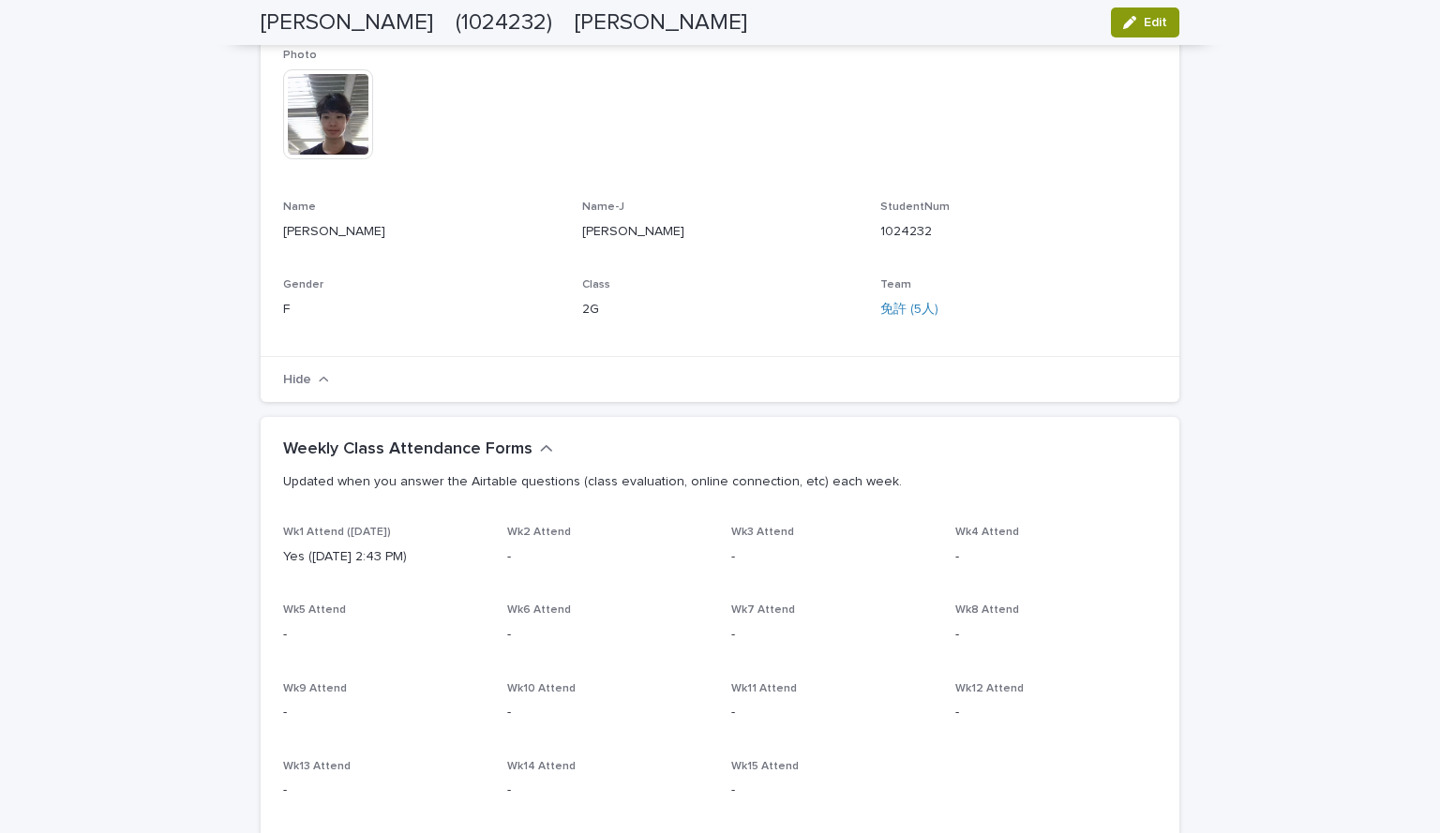
scroll to position [0, 0]
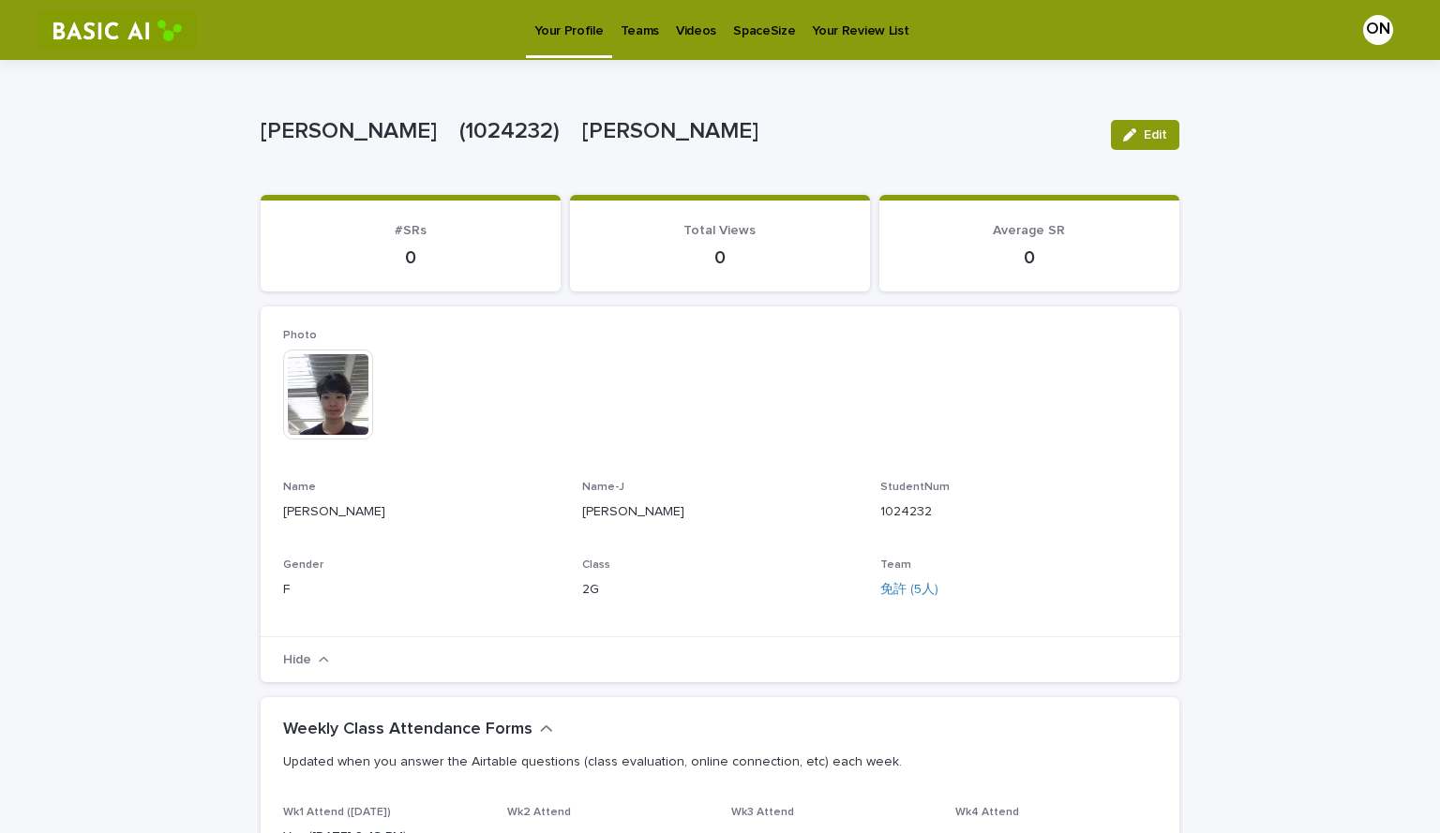
click at [679, 47] on link "Videos" at bounding box center [695, 29] width 57 height 58
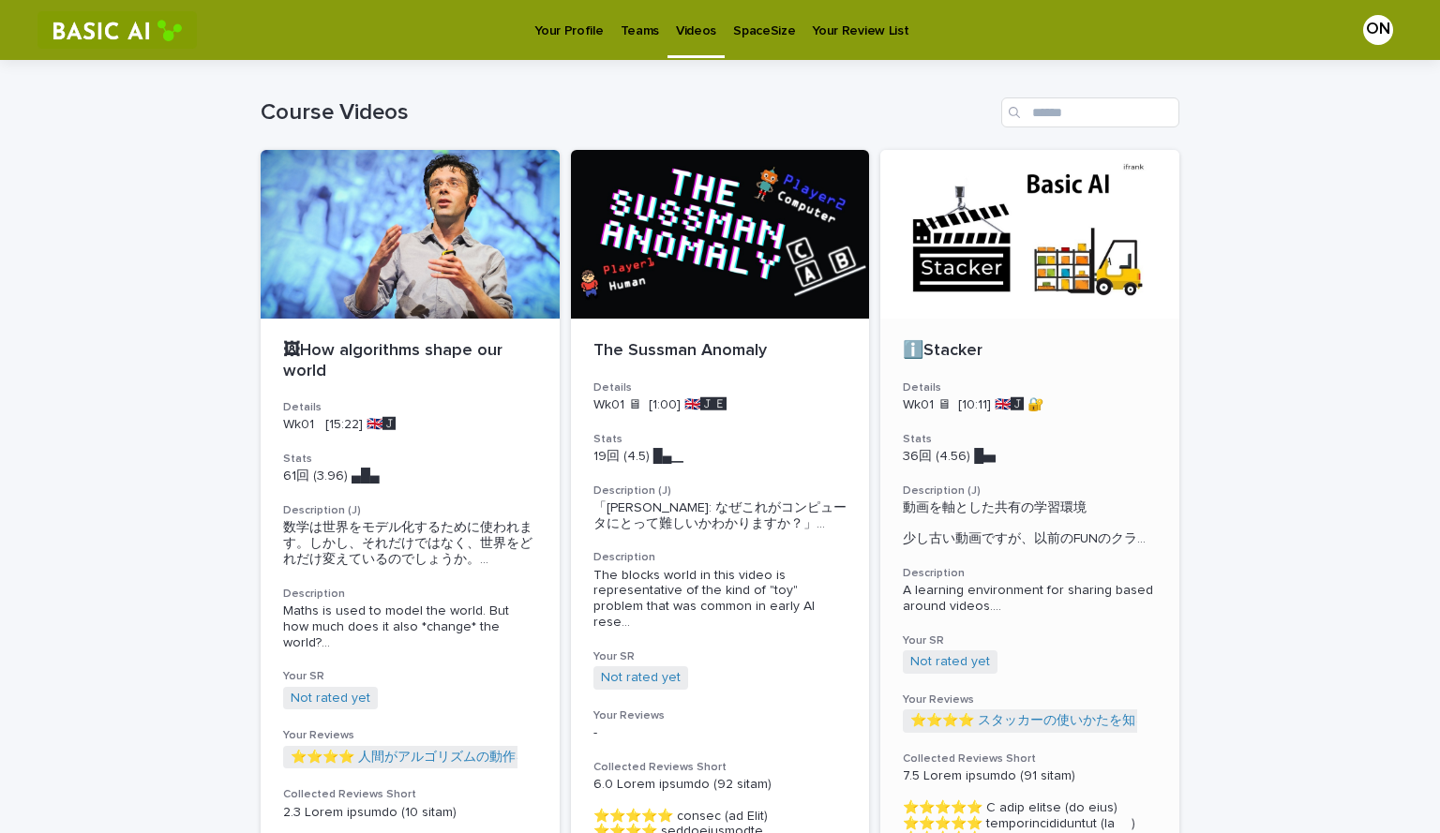
click at [1026, 271] on div at bounding box center [1029, 234] width 299 height 169
click at [684, 291] on div at bounding box center [720, 234] width 299 height 169
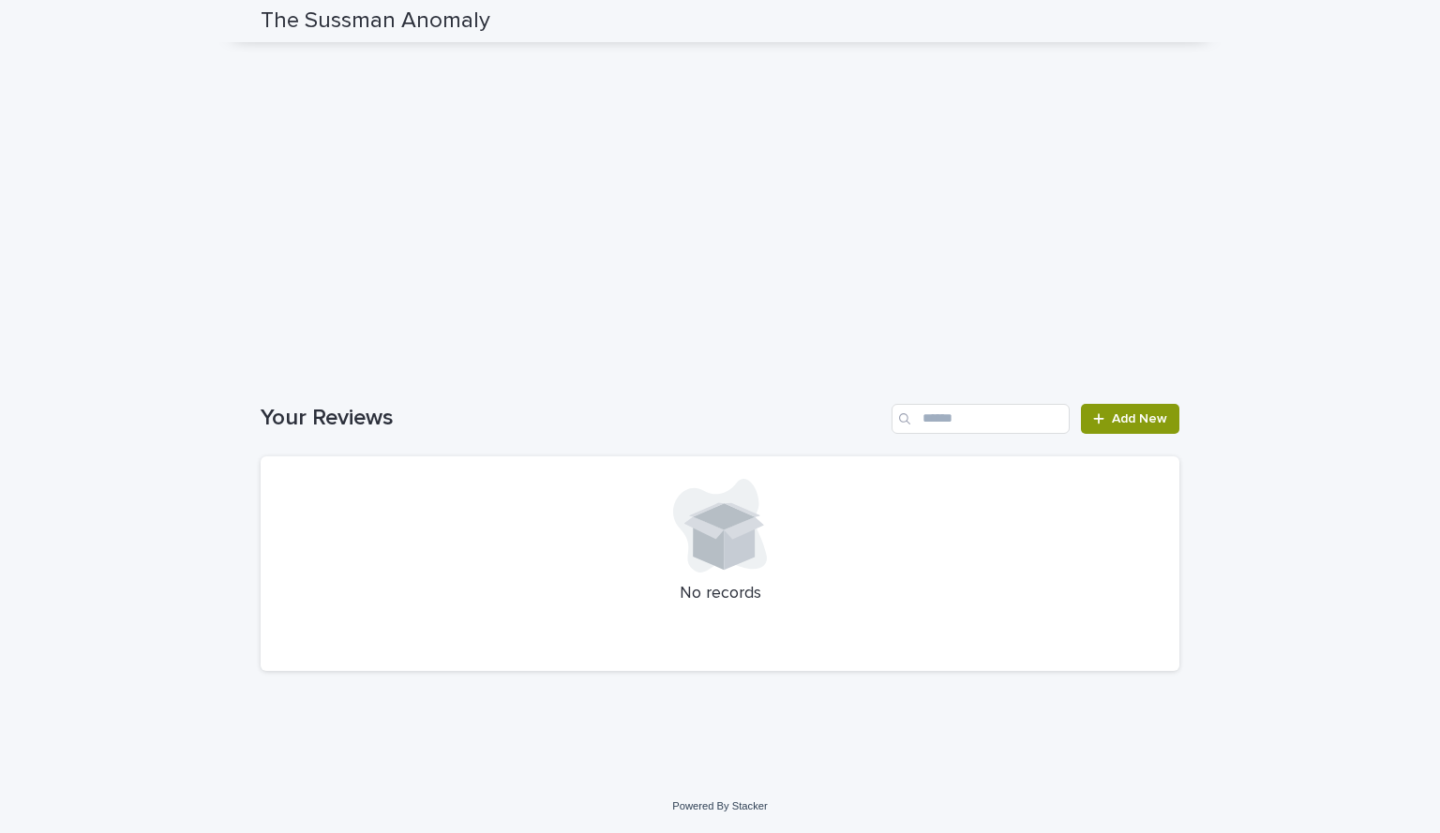
scroll to position [2126, 0]
click at [1115, 427] on link "Add New" at bounding box center [1130, 419] width 98 height 30
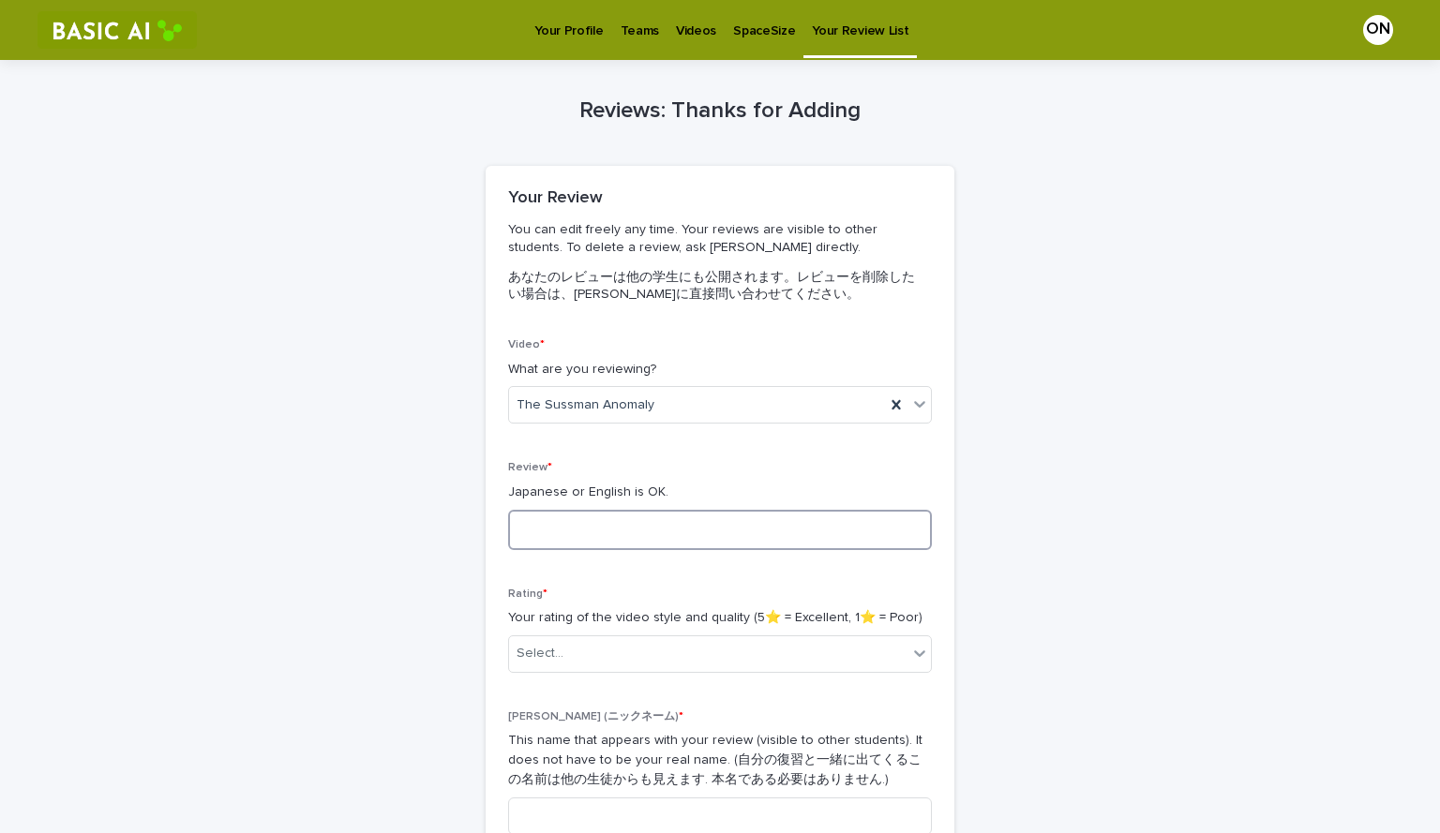
click at [641, 537] on textarea at bounding box center [720, 530] width 424 height 40
type textarea "*"
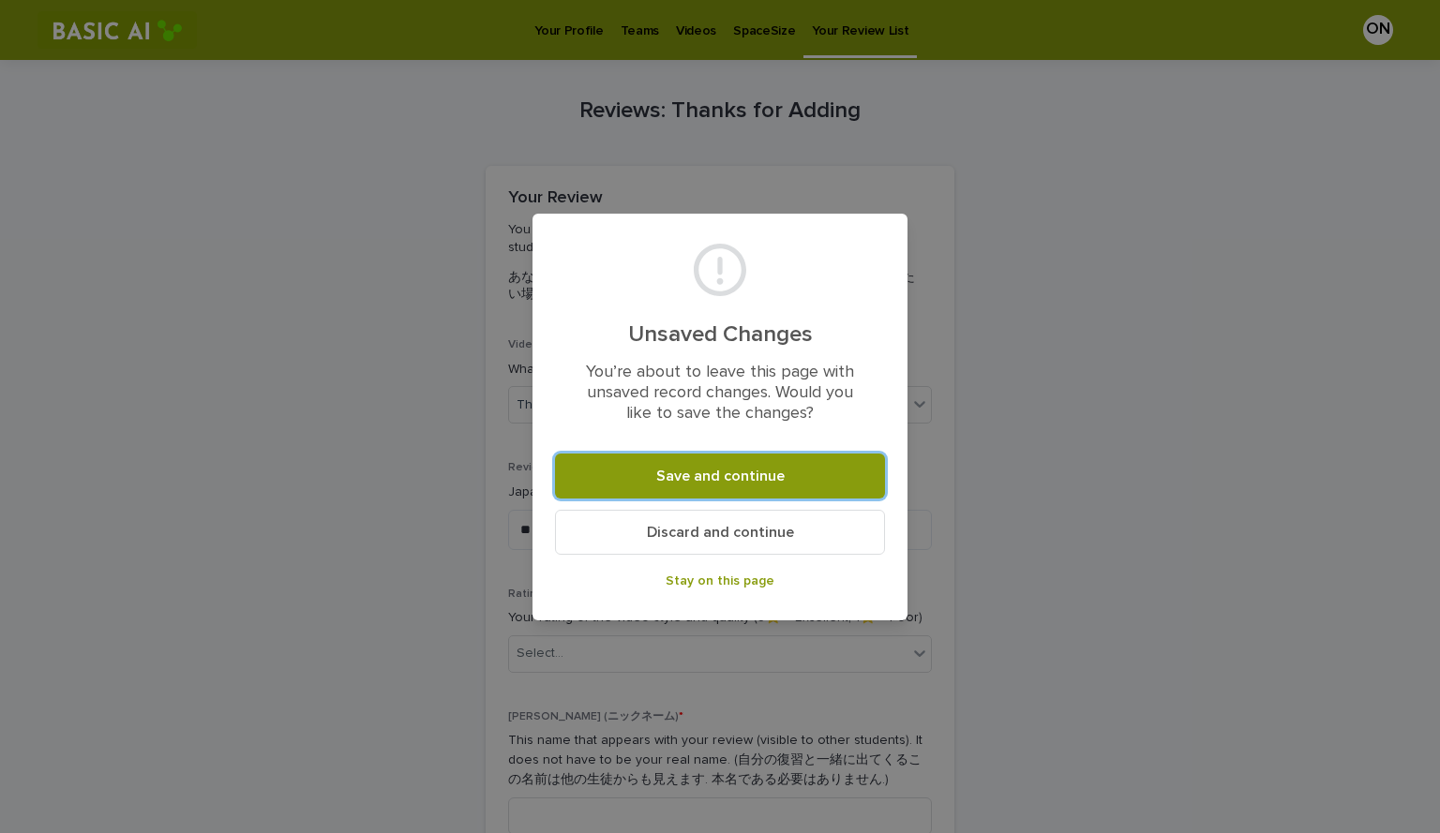
click at [714, 584] on span "Stay on this page" at bounding box center [720, 581] width 109 height 13
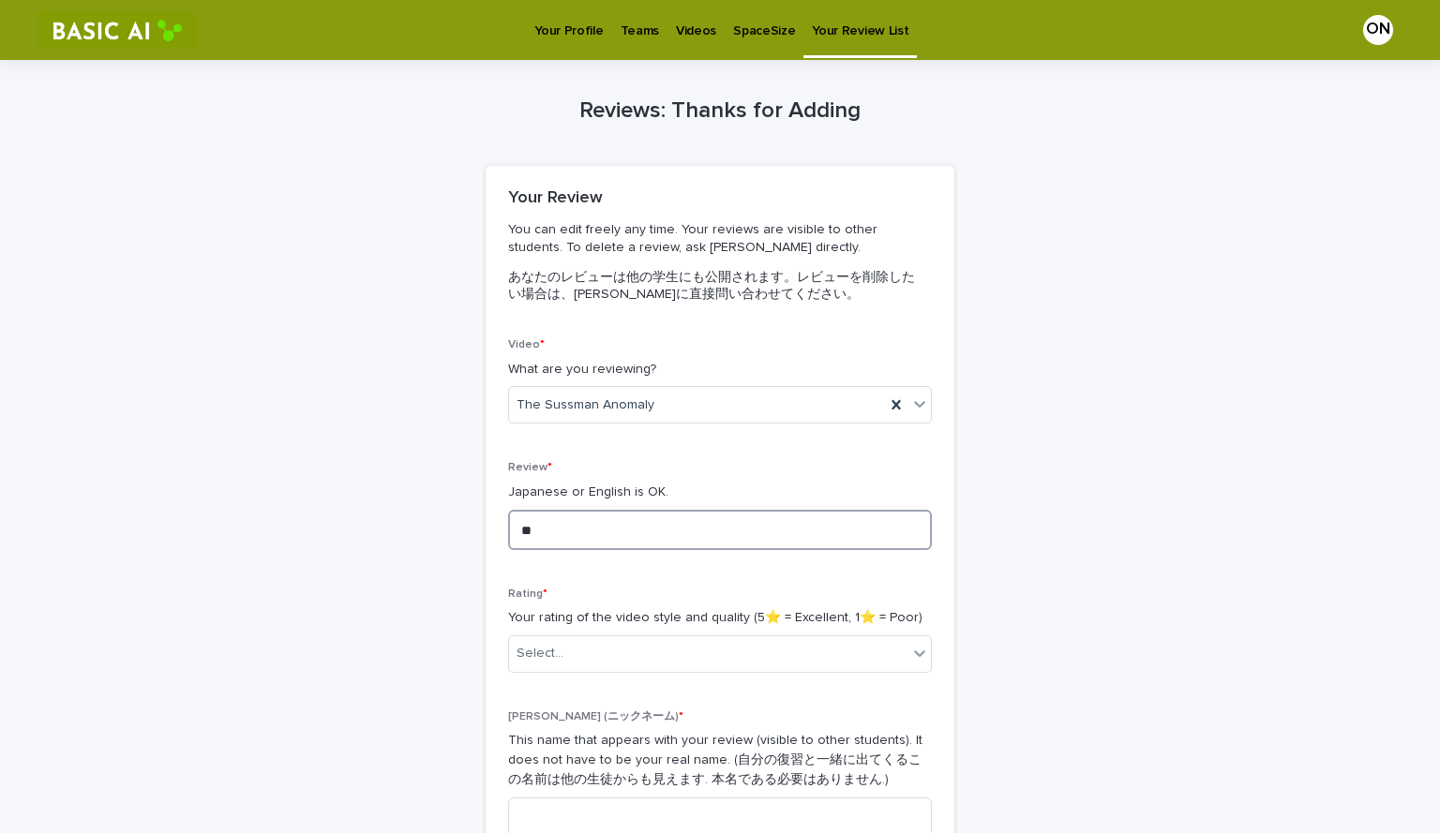
click at [586, 529] on textarea "**" at bounding box center [720, 530] width 424 height 40
type textarea "*"
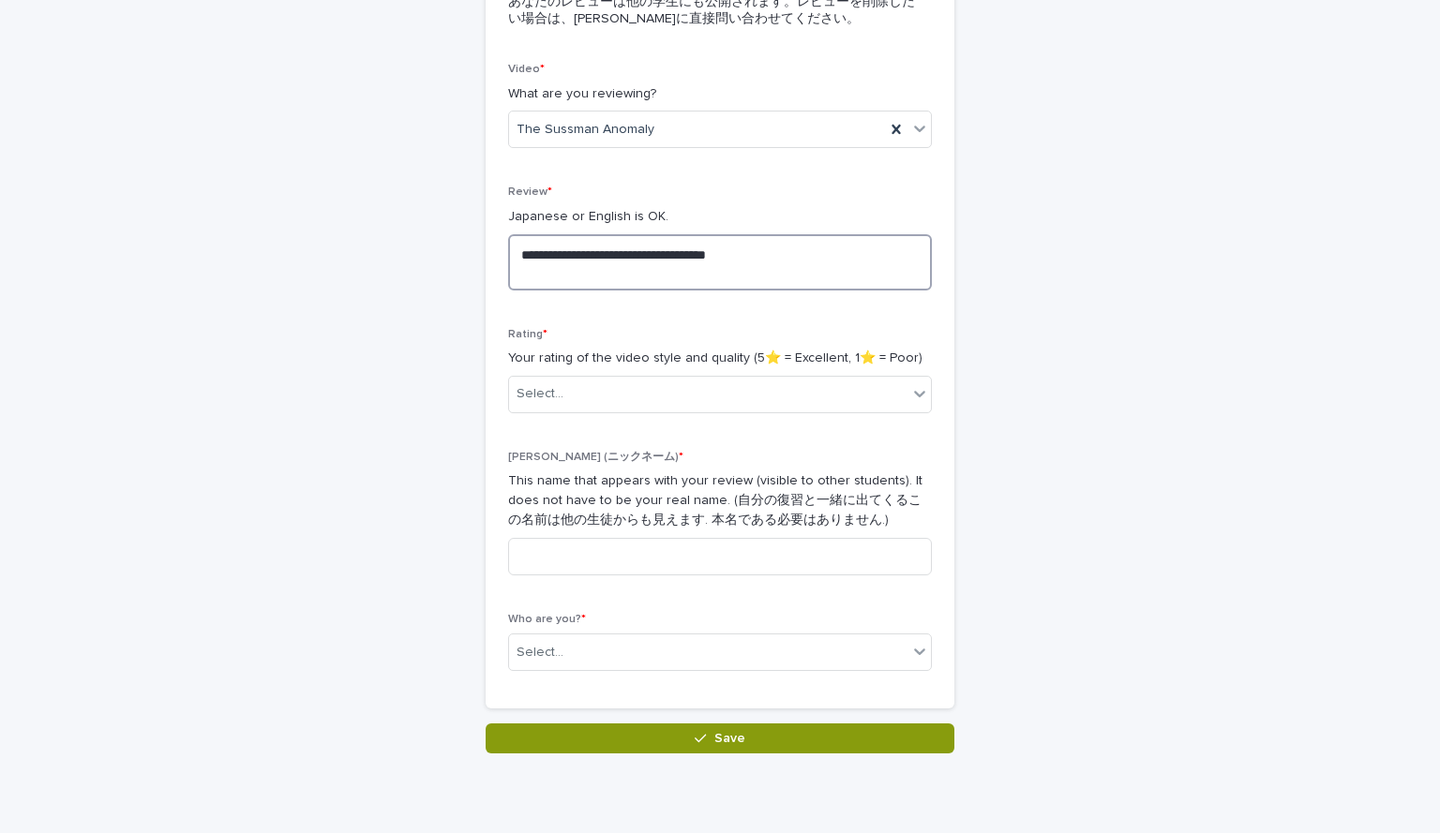
scroll to position [277, 0]
type textarea "**********"
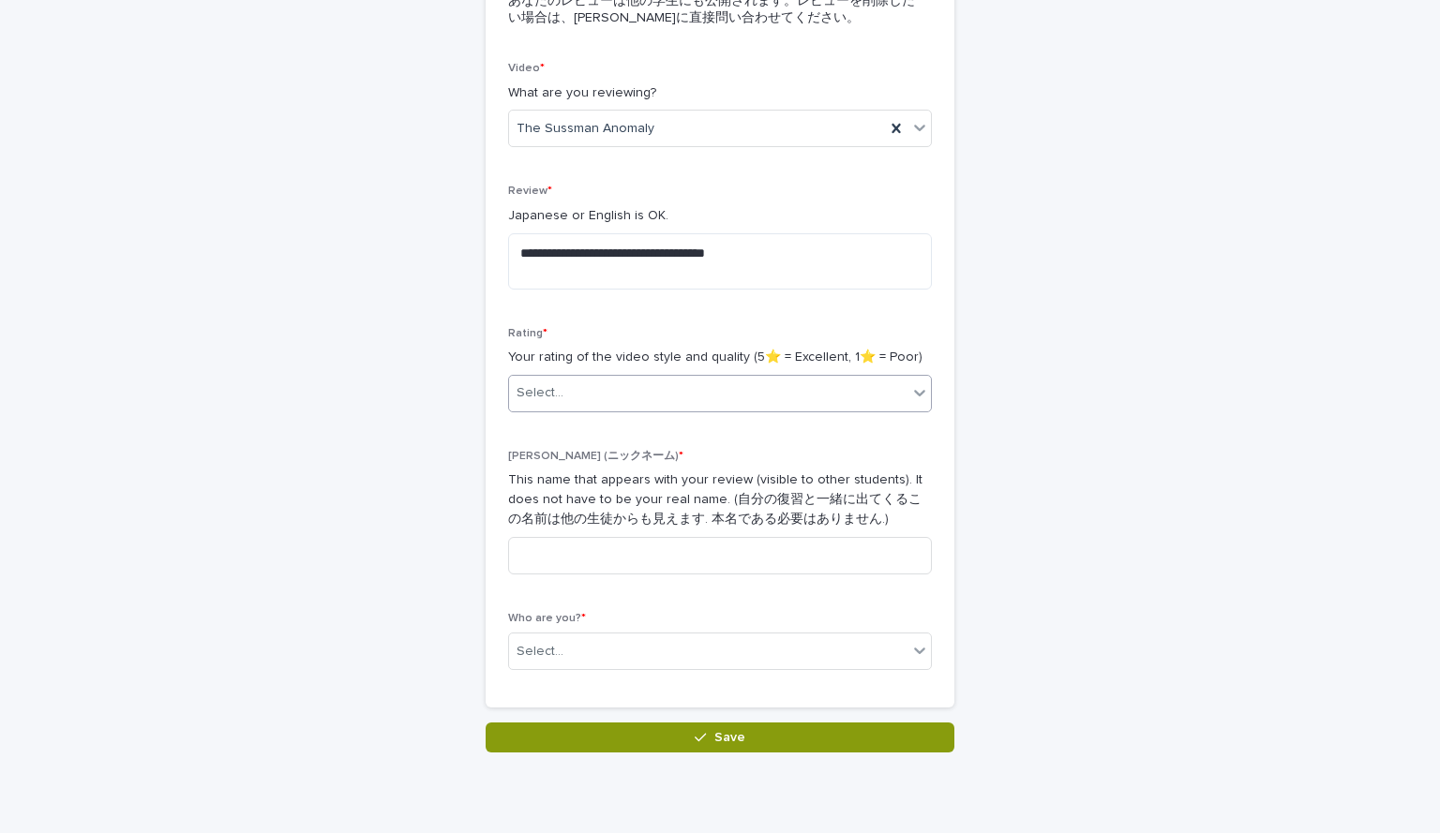
click at [908, 401] on div at bounding box center [919, 393] width 22 height 34
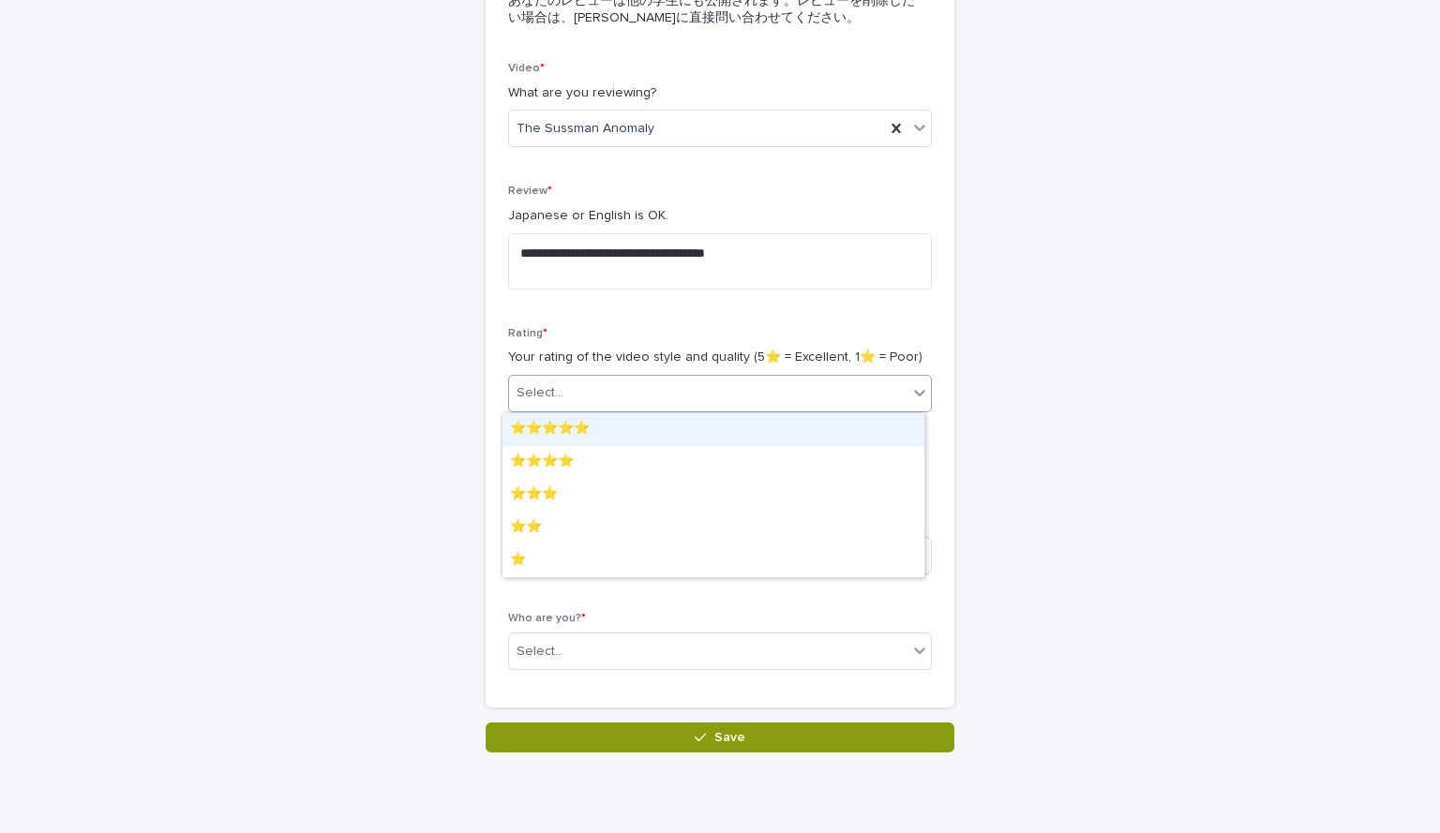
click at [647, 429] on div "⭐️⭐️⭐️⭐️⭐️" at bounding box center [713, 429] width 422 height 33
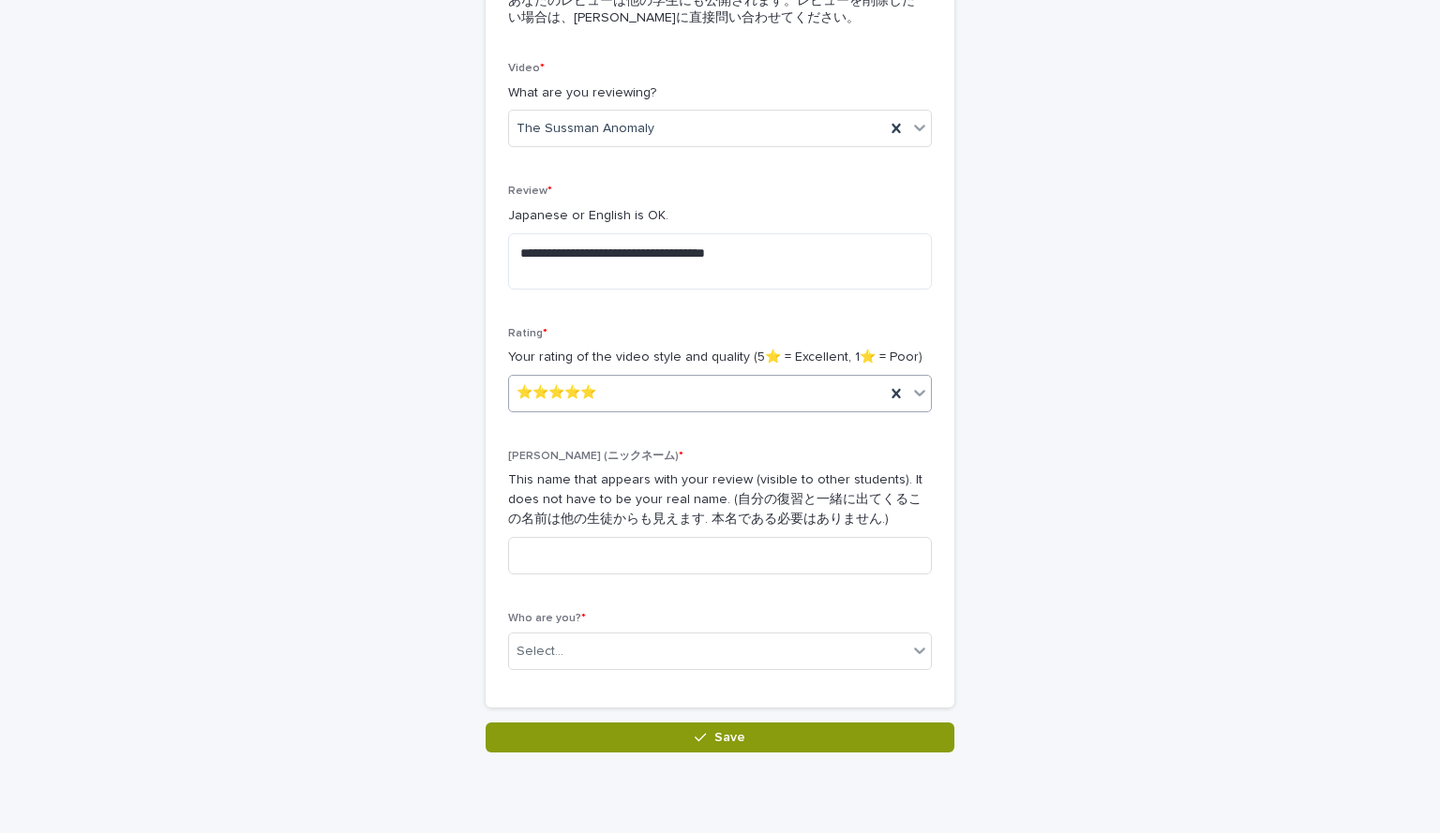
scroll to position [343, 0]
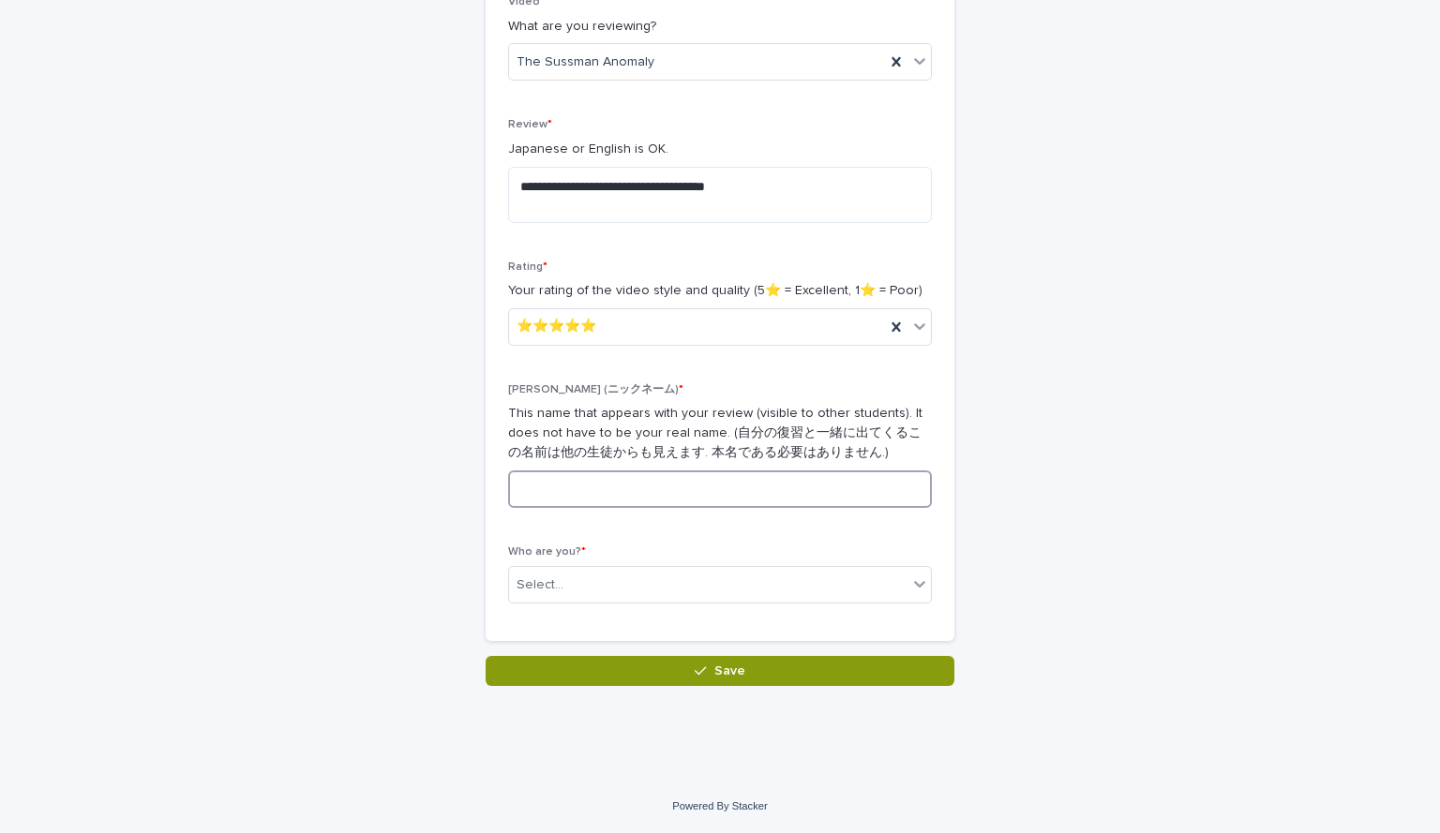
click at [659, 506] on input at bounding box center [720, 489] width 424 height 37
type input "**********"
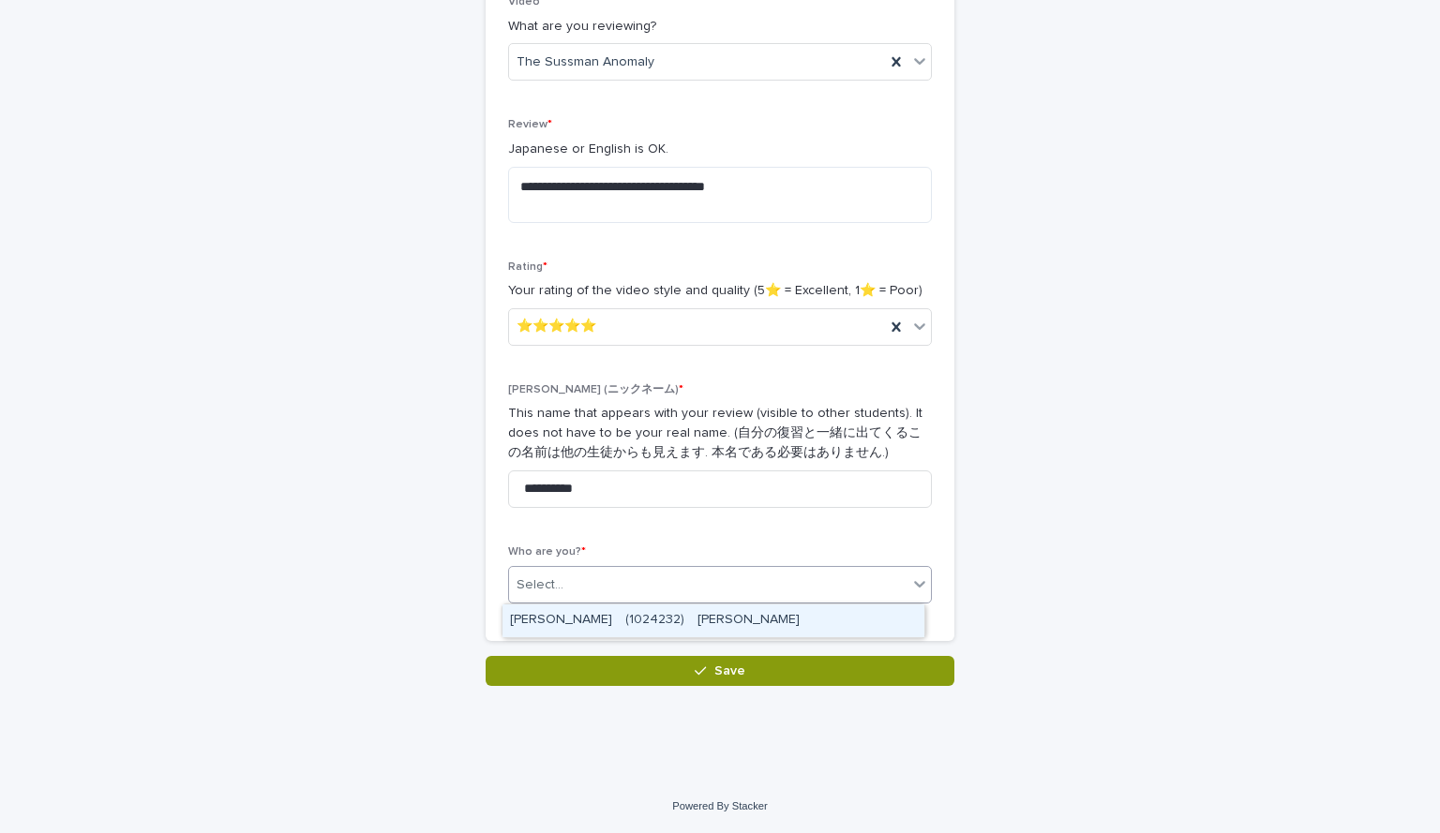
click at [836, 584] on div "Select..." at bounding box center [708, 585] width 398 height 31
click at [553, 621] on div "ONO Natsu　(1024232)　大野　夏" at bounding box center [713, 621] width 422 height 33
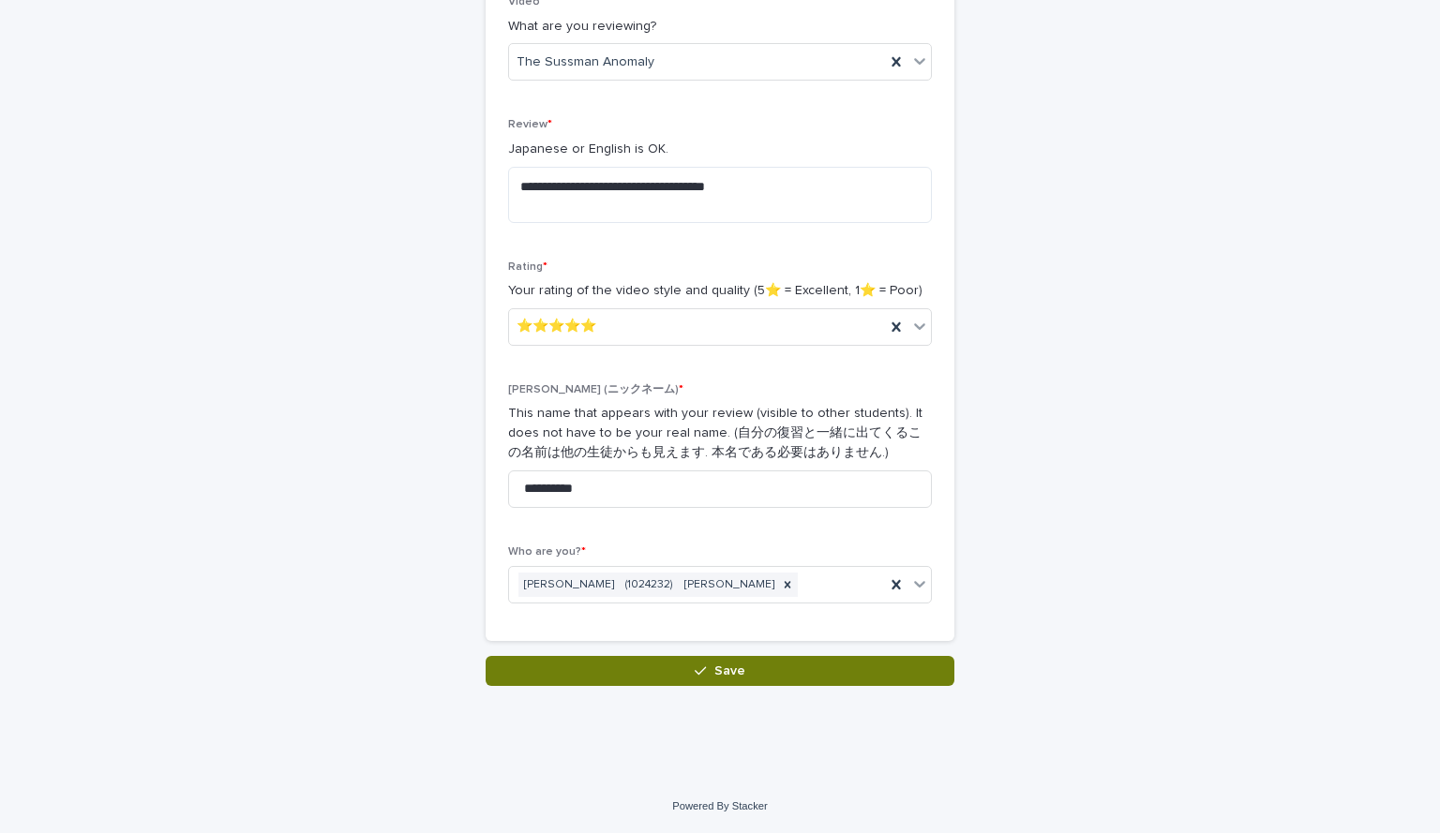
click at [687, 680] on button "Save" at bounding box center [720, 671] width 469 height 30
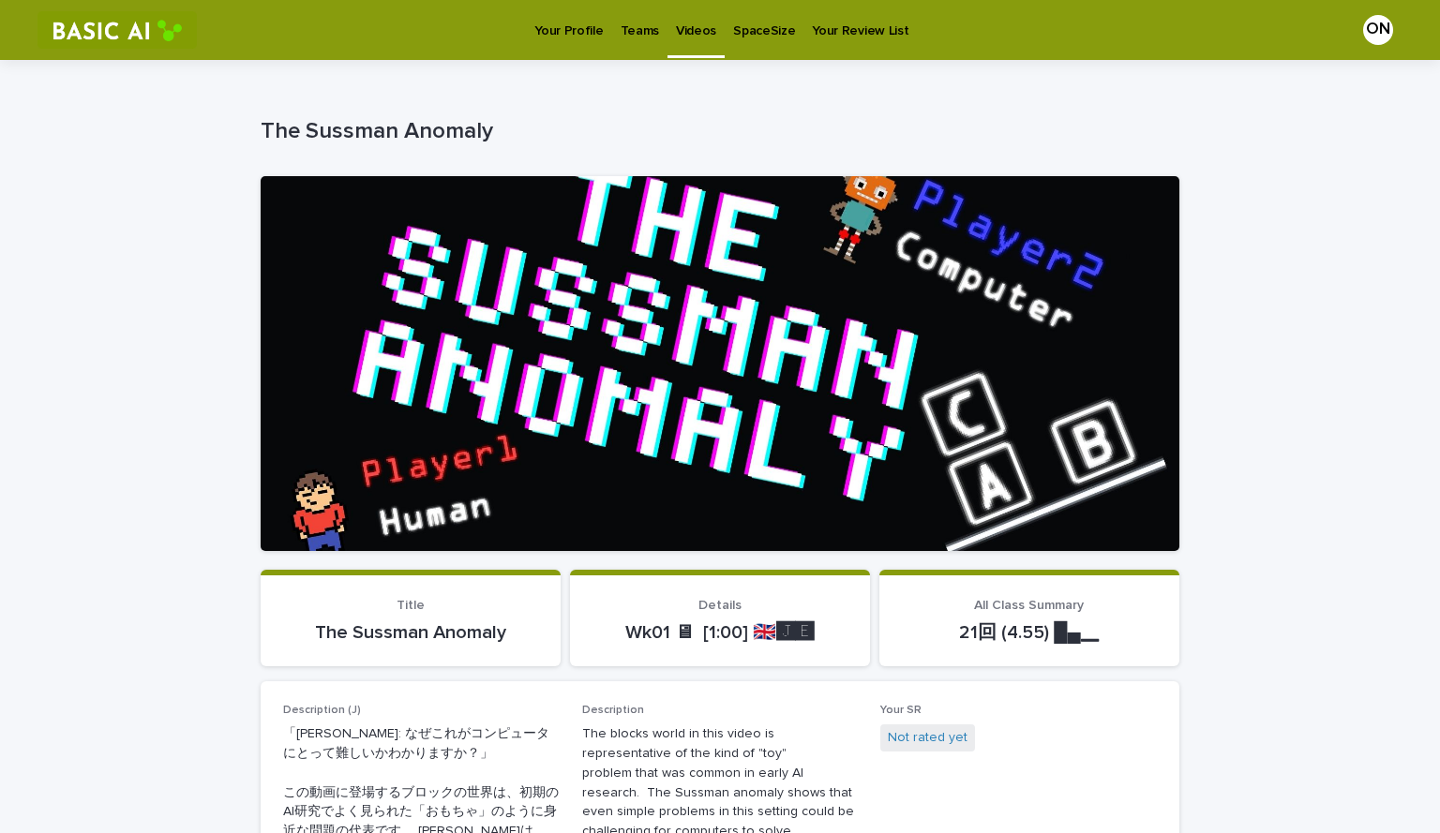
click at [685, 31] on p "Videos" at bounding box center [696, 19] width 40 height 39
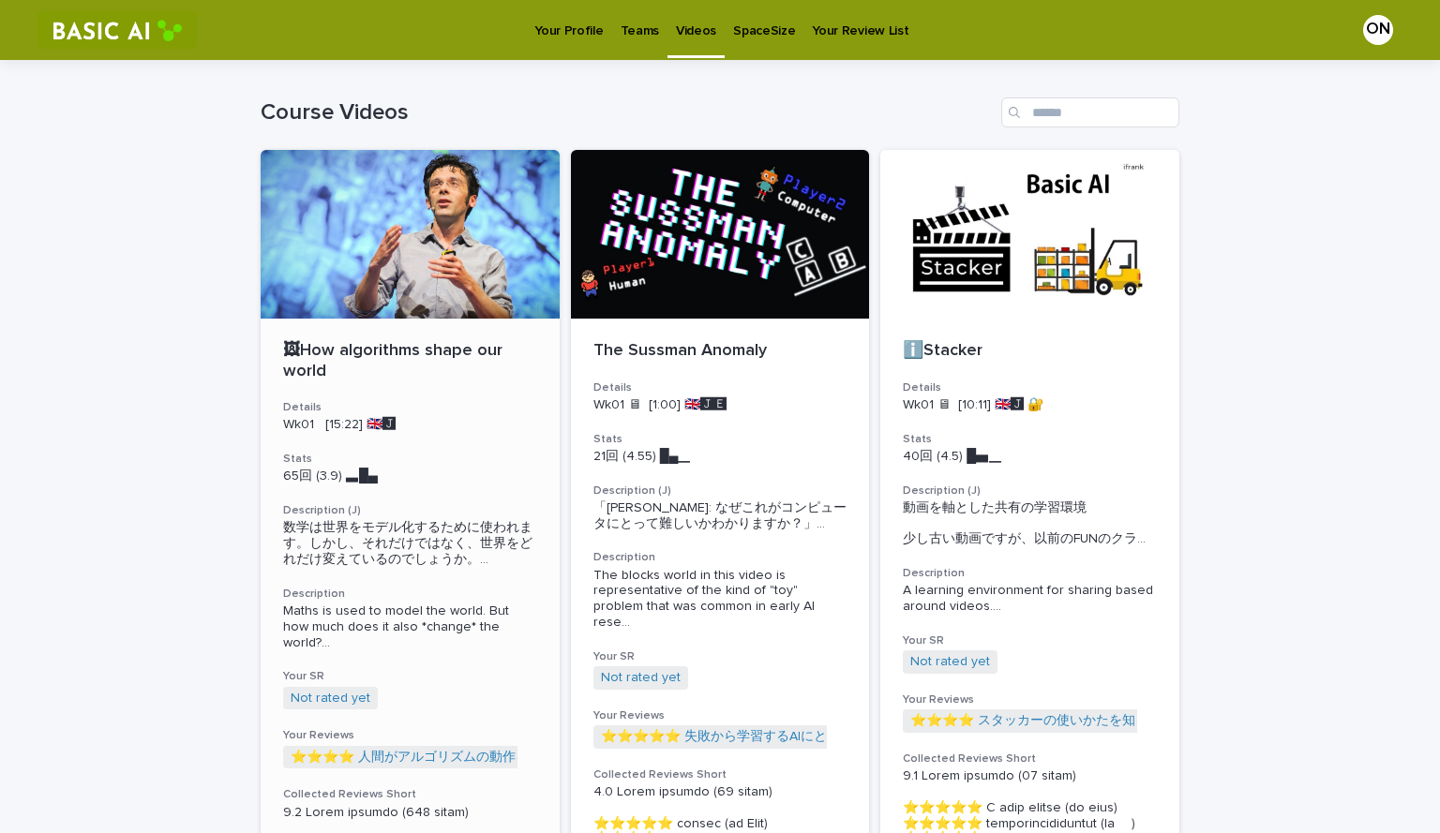
click at [441, 384] on div "🖼How algorithms shape our world Details Wk01 [15:22] 🇬🇧🅹️ Stats 65回 (3.9) ▃█▄　　…" at bounding box center [410, 802] width 299 height 966
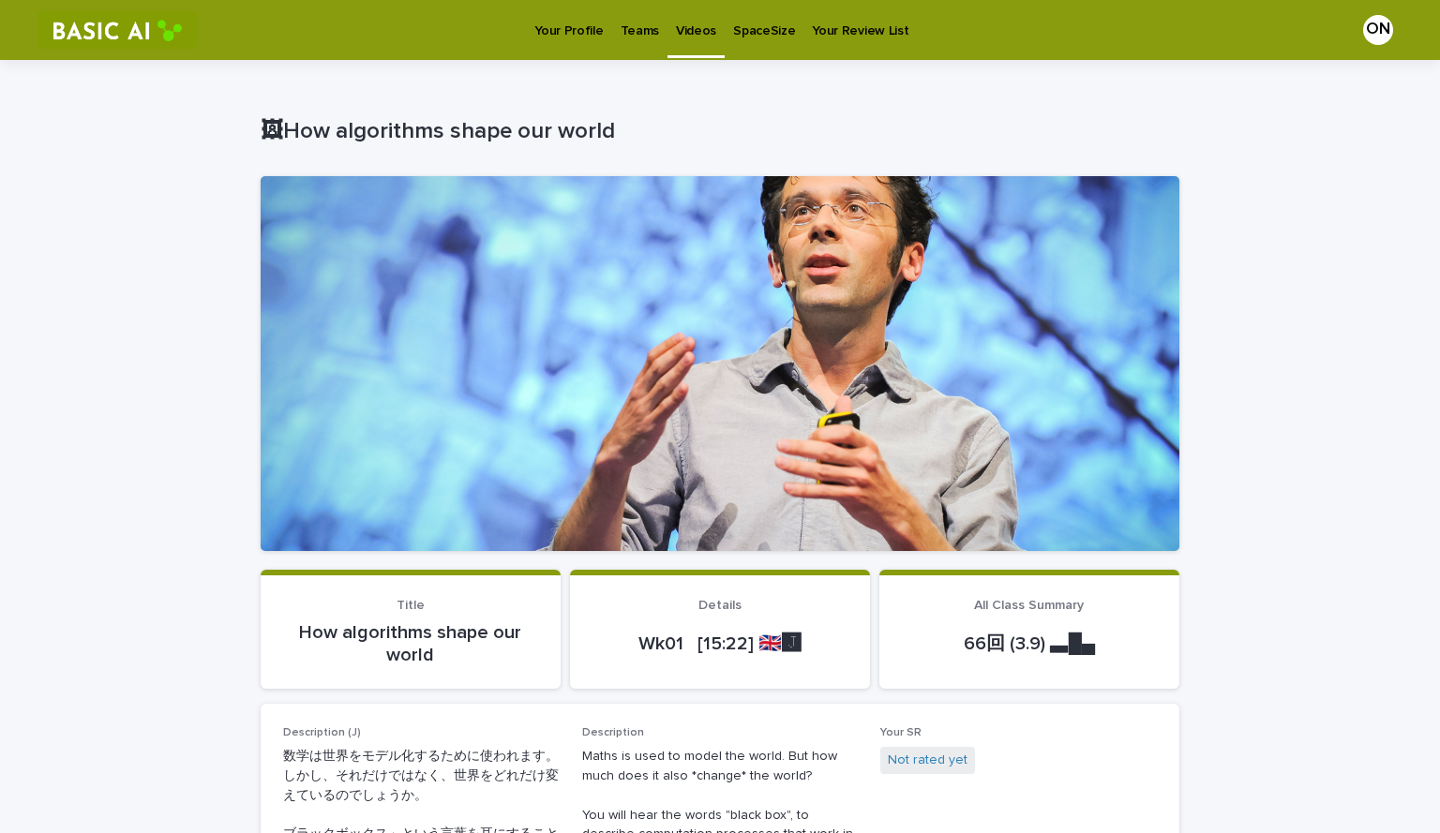
click at [705, 25] on p "Videos" at bounding box center [696, 19] width 40 height 39
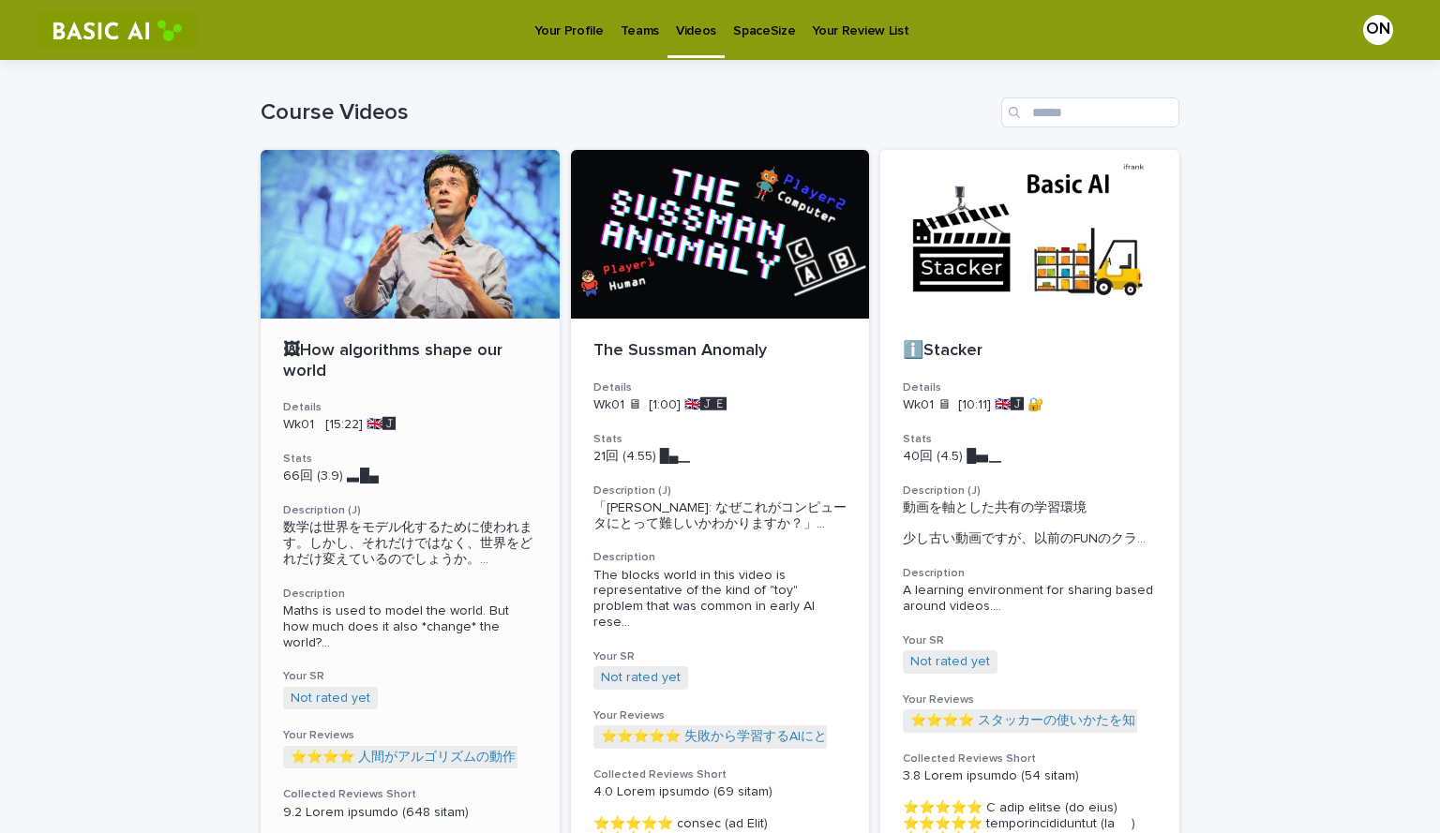
click at [442, 355] on p "🖼How algorithms shape our world" at bounding box center [410, 361] width 254 height 40
click at [1059, 412] on p "Wk01 🖥 [10:11] 🇬🇧🅹️ 🔐" at bounding box center [1030, 405] width 254 height 16
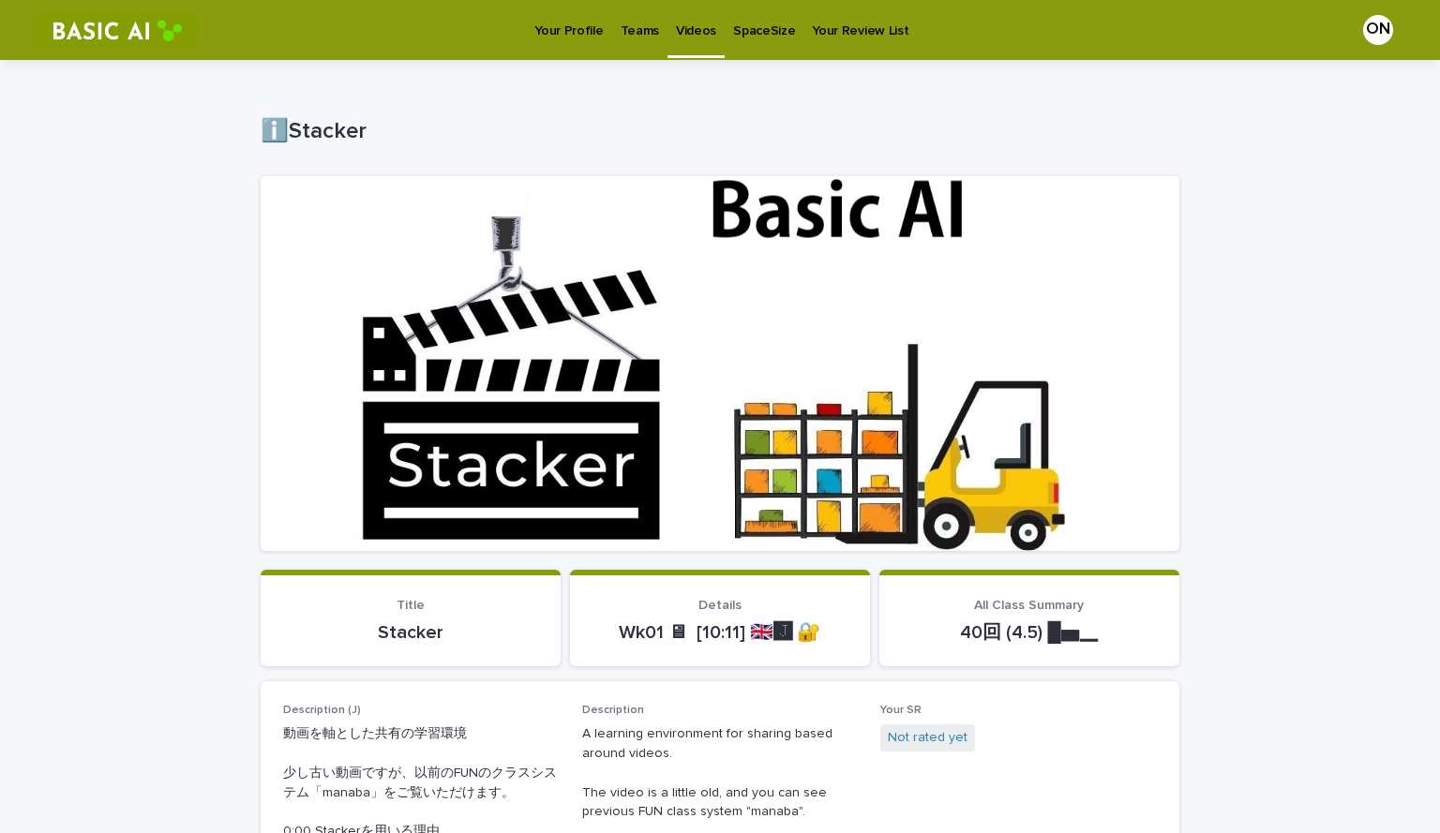
click at [701, 25] on p "Videos" at bounding box center [696, 19] width 40 height 39
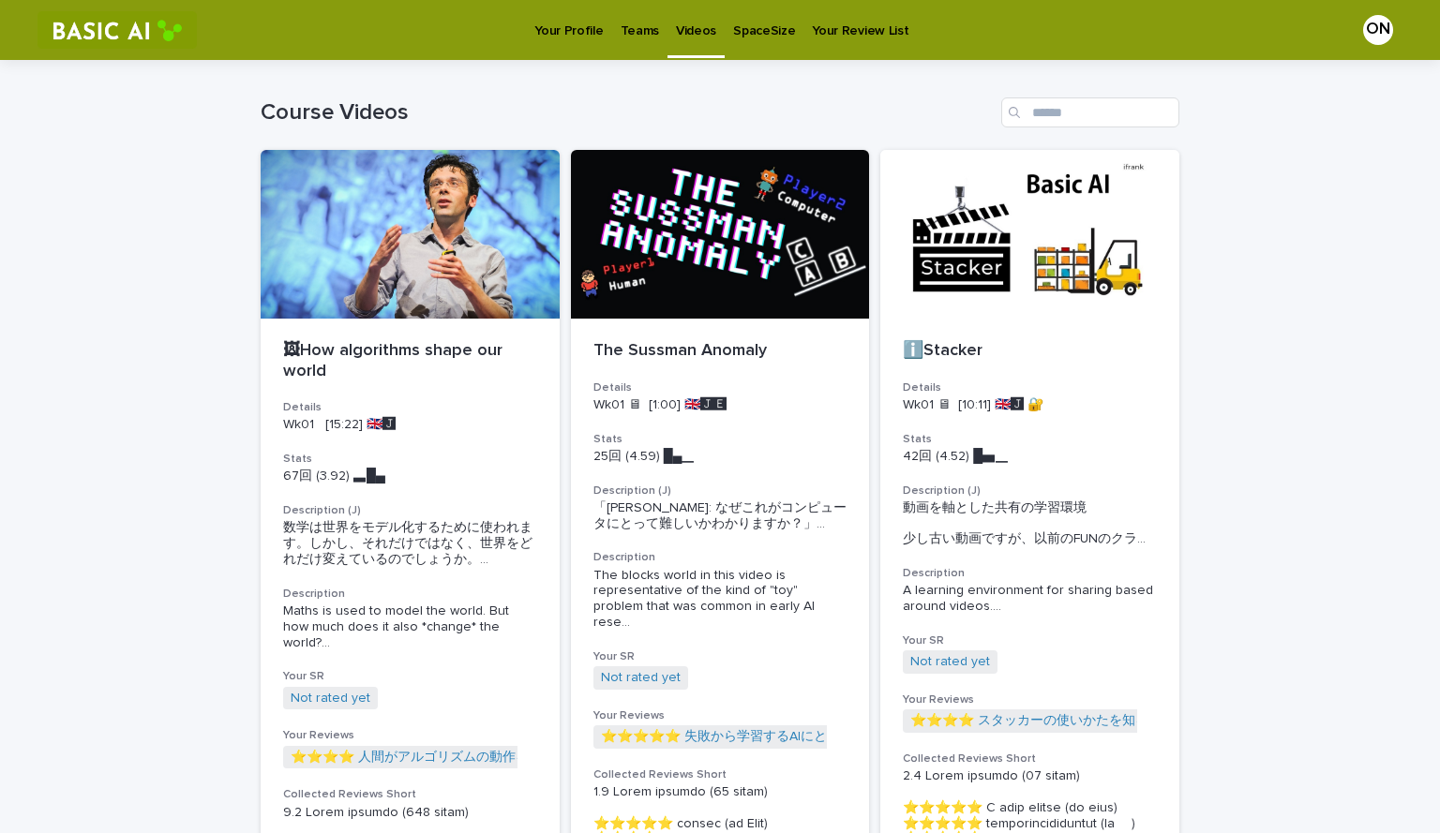
click at [543, 33] on p "Your Profile" at bounding box center [568, 19] width 68 height 39
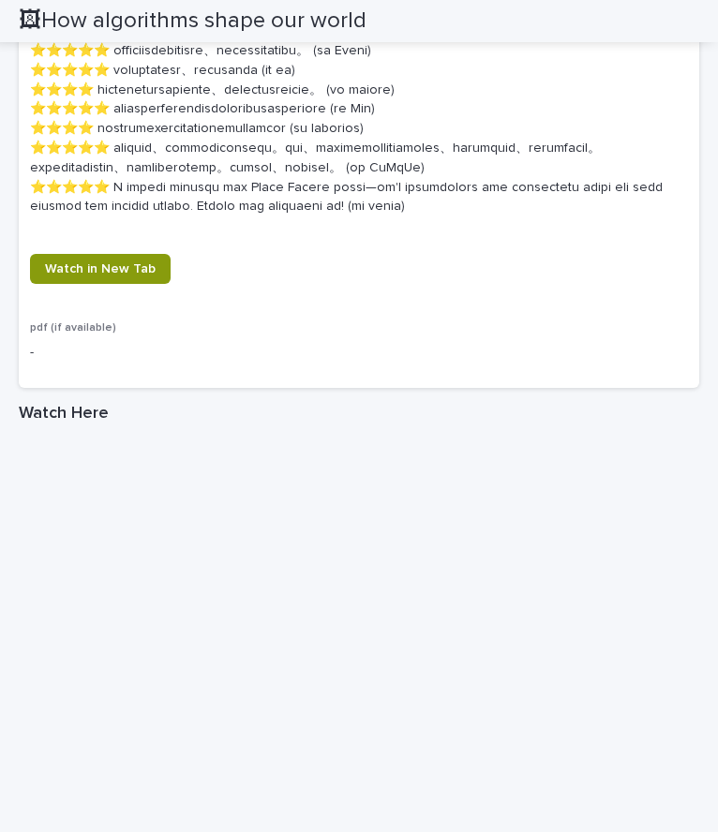
scroll to position [2478, 0]
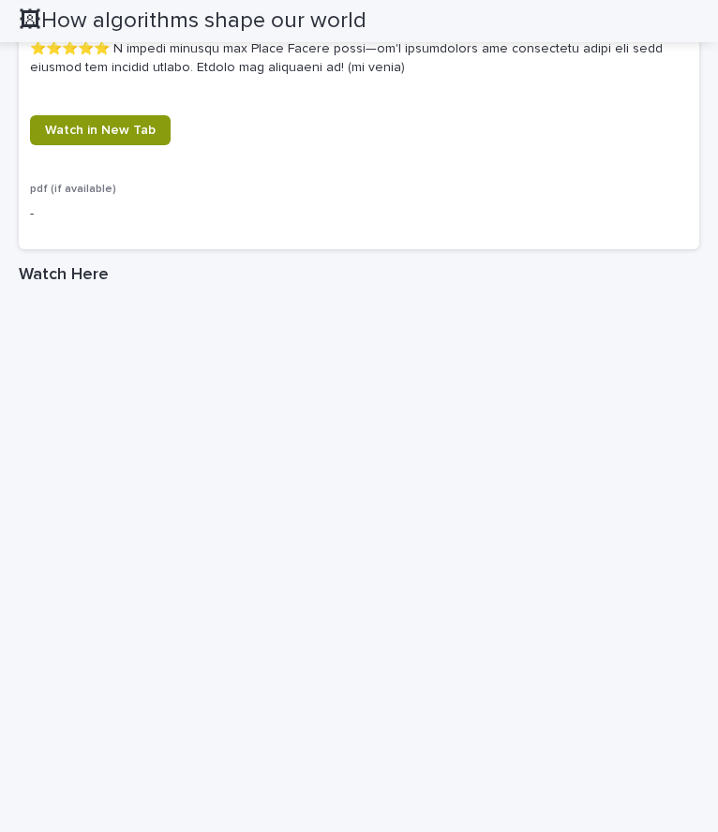
scroll to position [2618, 0]
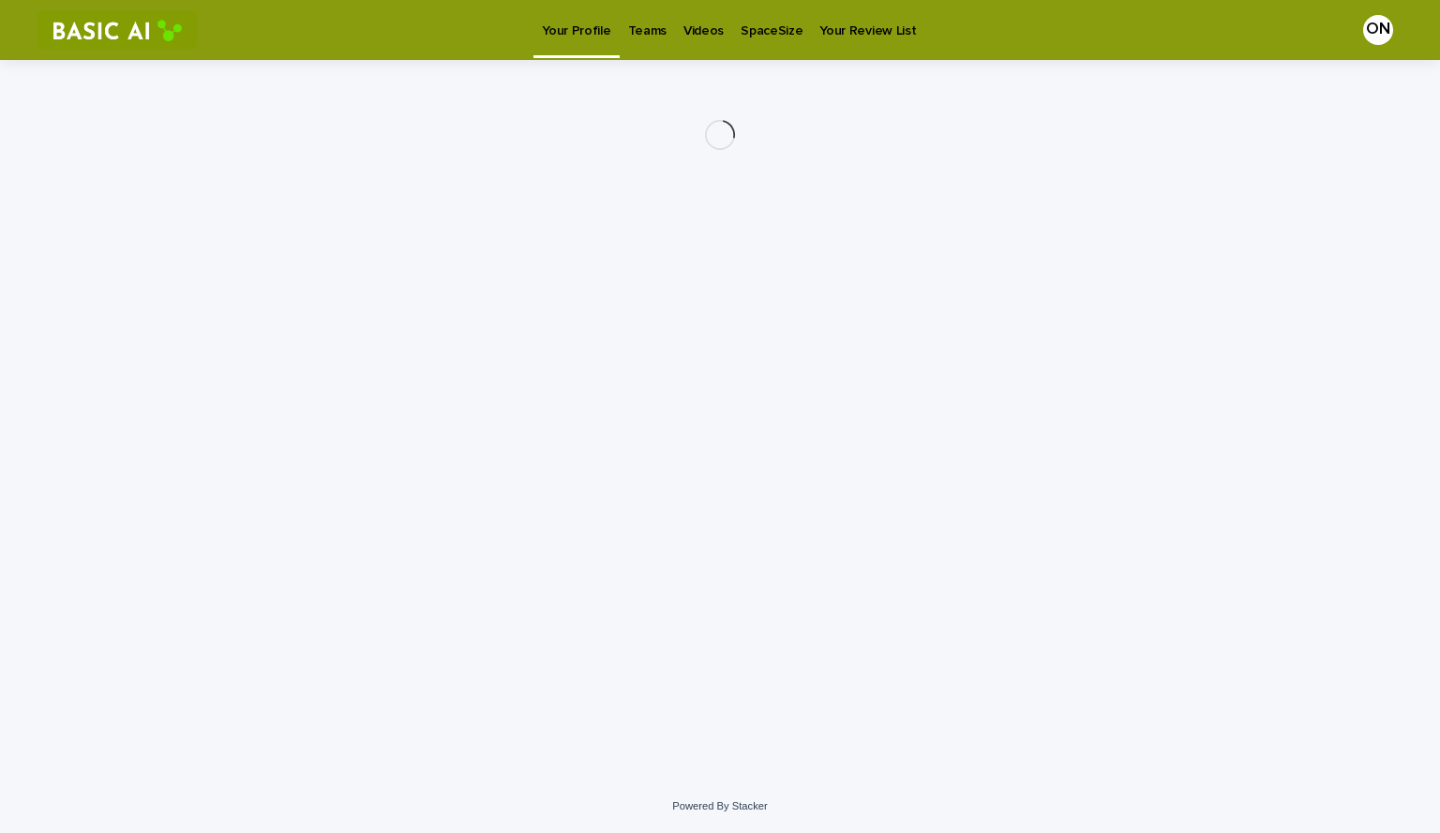
click at [704, 44] on link "Videos" at bounding box center [703, 29] width 57 height 58
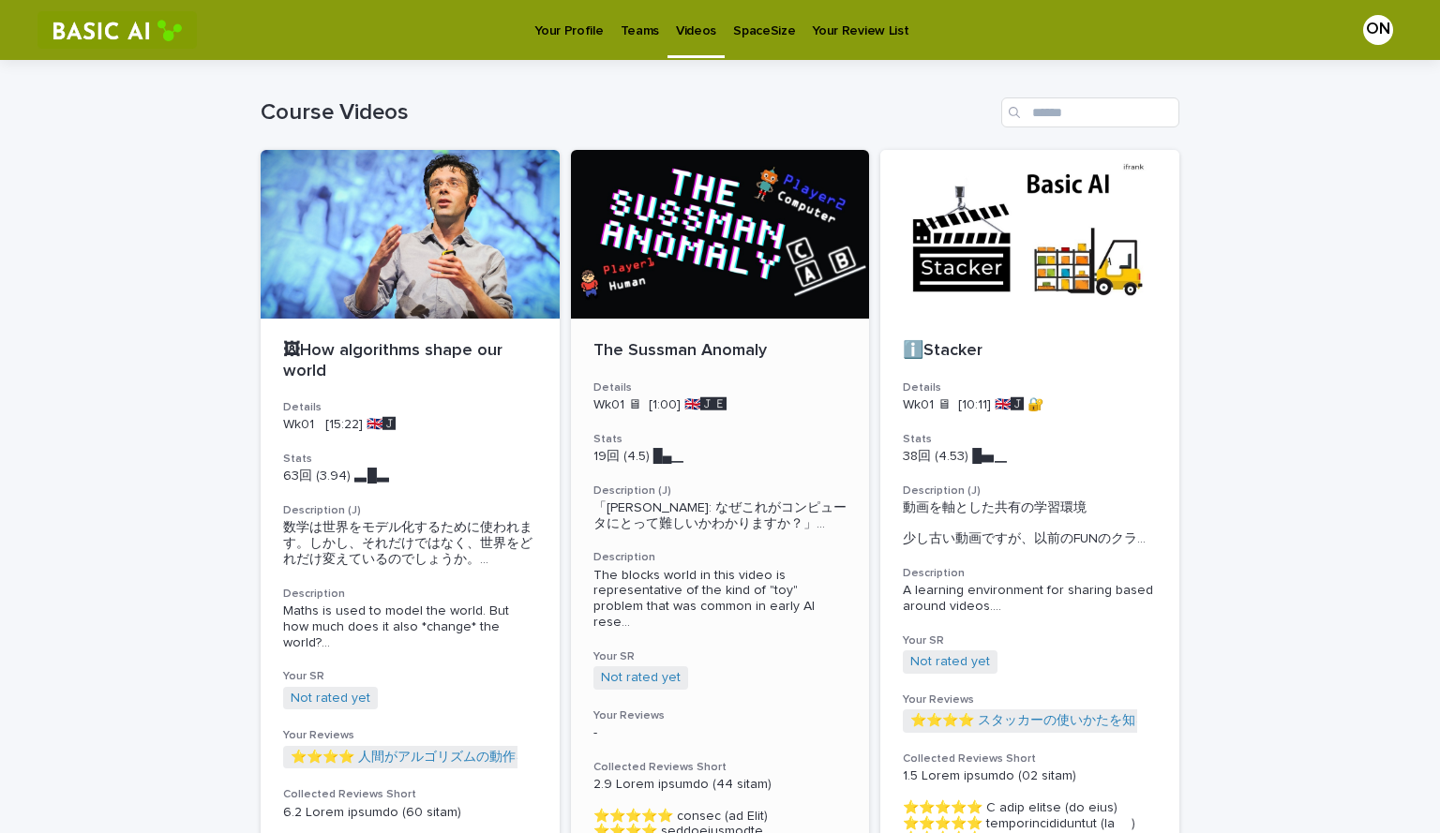
click at [786, 358] on p "The Sussman Anomaly" at bounding box center [720, 351] width 254 height 21
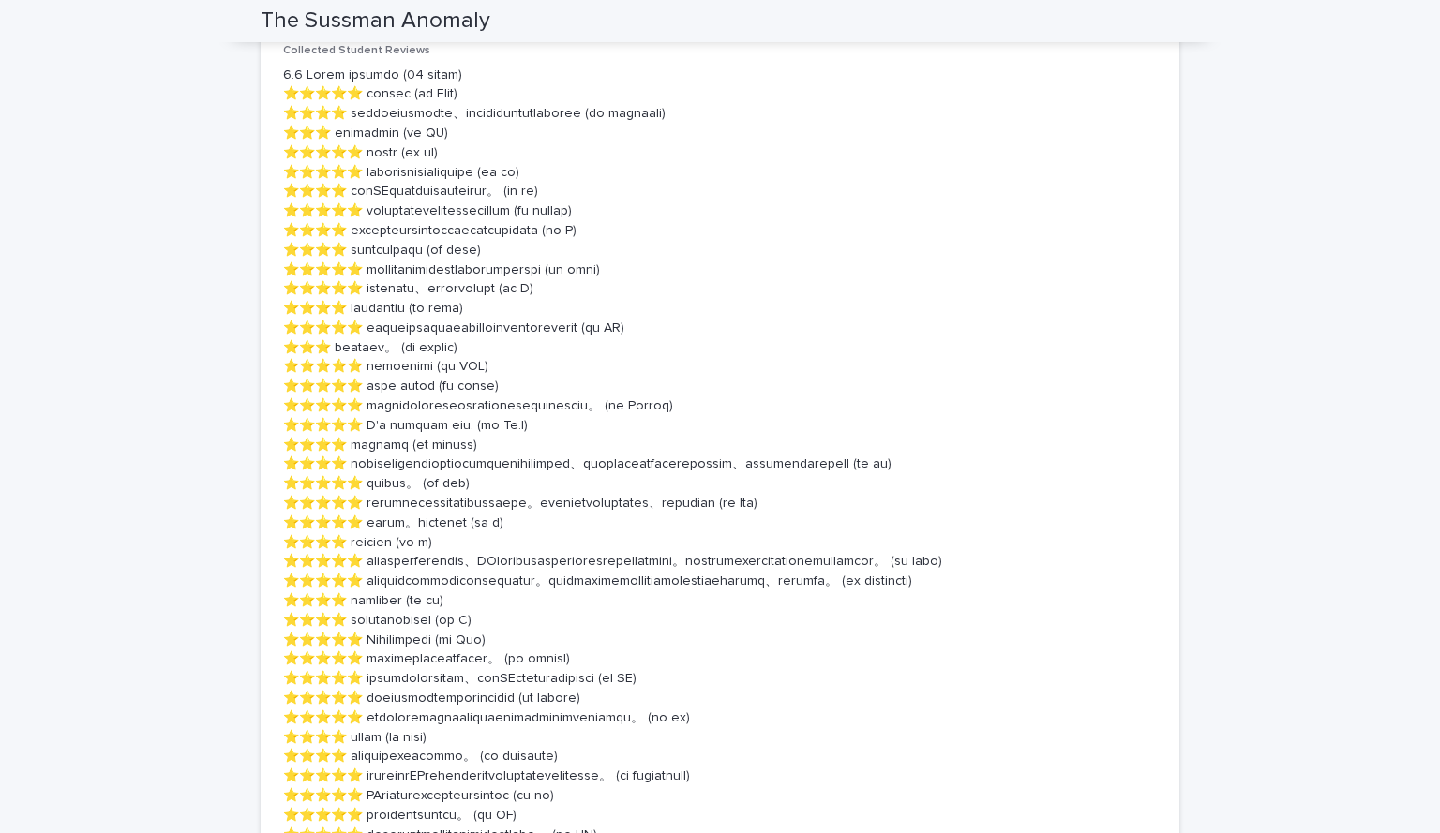
scroll to position [1025, 0]
